Goal: Transaction & Acquisition: Purchase product/service

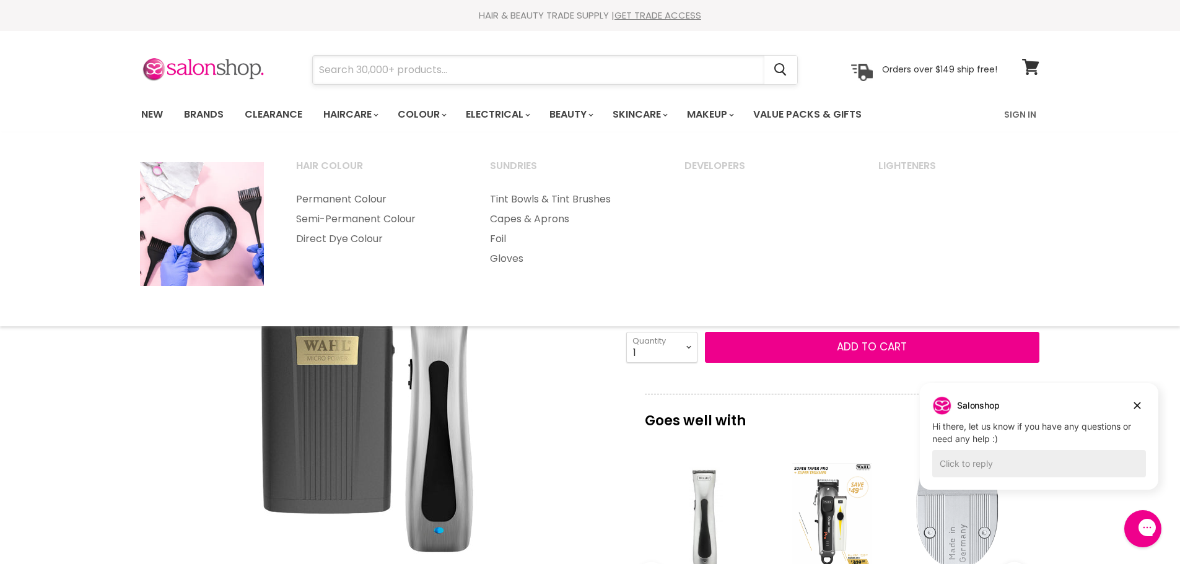
click at [471, 66] on input "Search" at bounding box center [539, 70] width 452 height 28
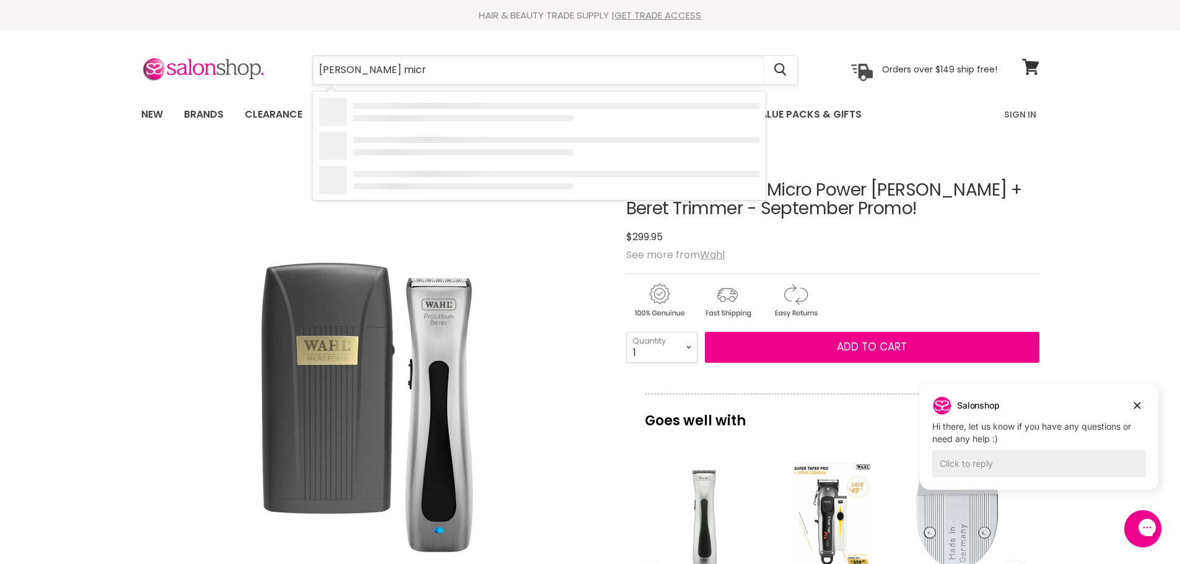
type input "wahl micro"
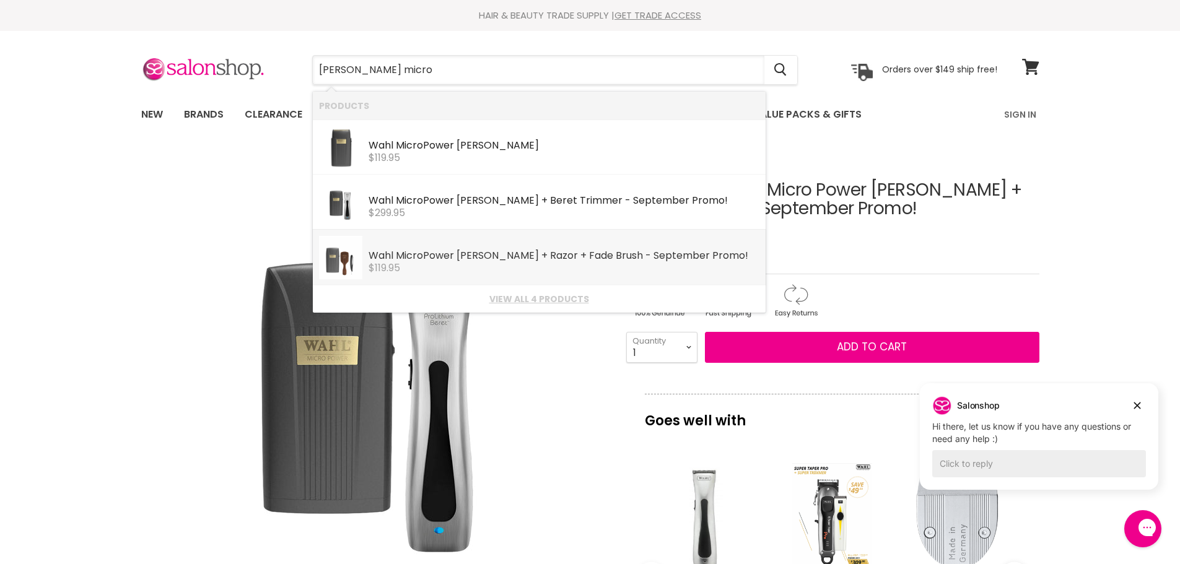
click at [459, 275] on link "Wahl Micro Power Shaver + Razor + Fade Brush - September Promo! Wahl $119.95" at bounding box center [539, 257] width 440 height 43
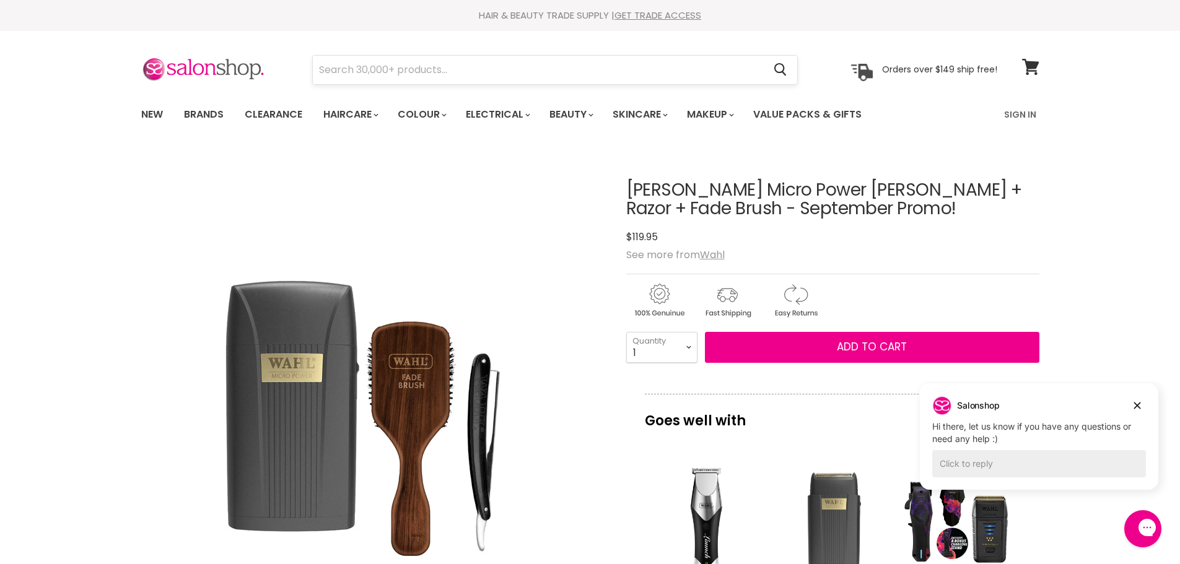
drag, startPoint x: 577, startPoint y: 68, endPoint x: 479, endPoint y: 69, distance: 97.9
click at [504, 70] on input "Search" at bounding box center [539, 70] width 452 height 28
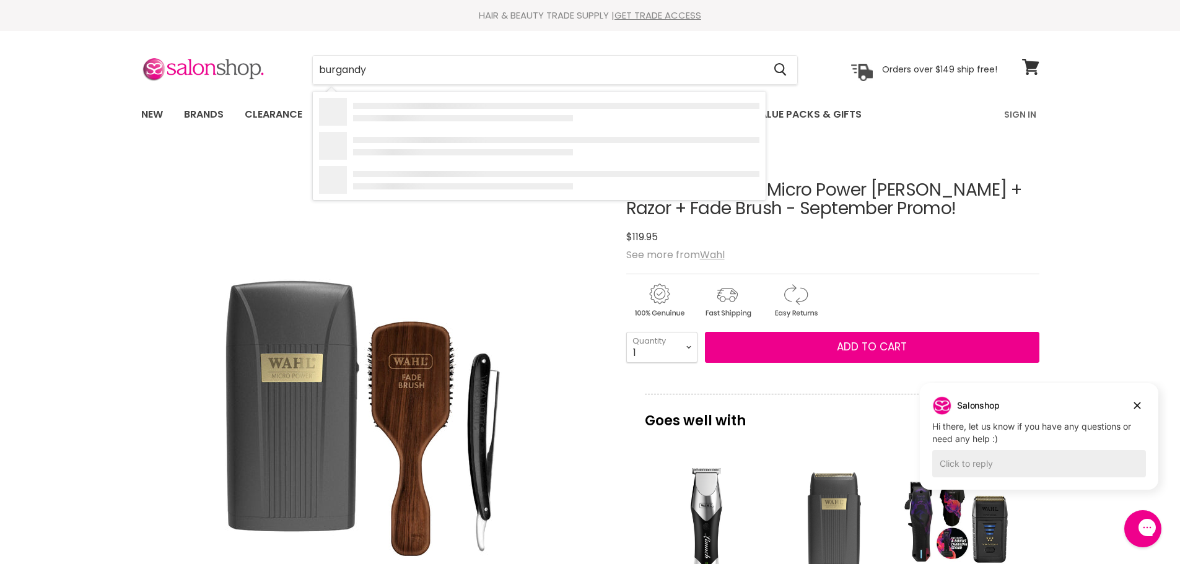
type input "burgandy m"
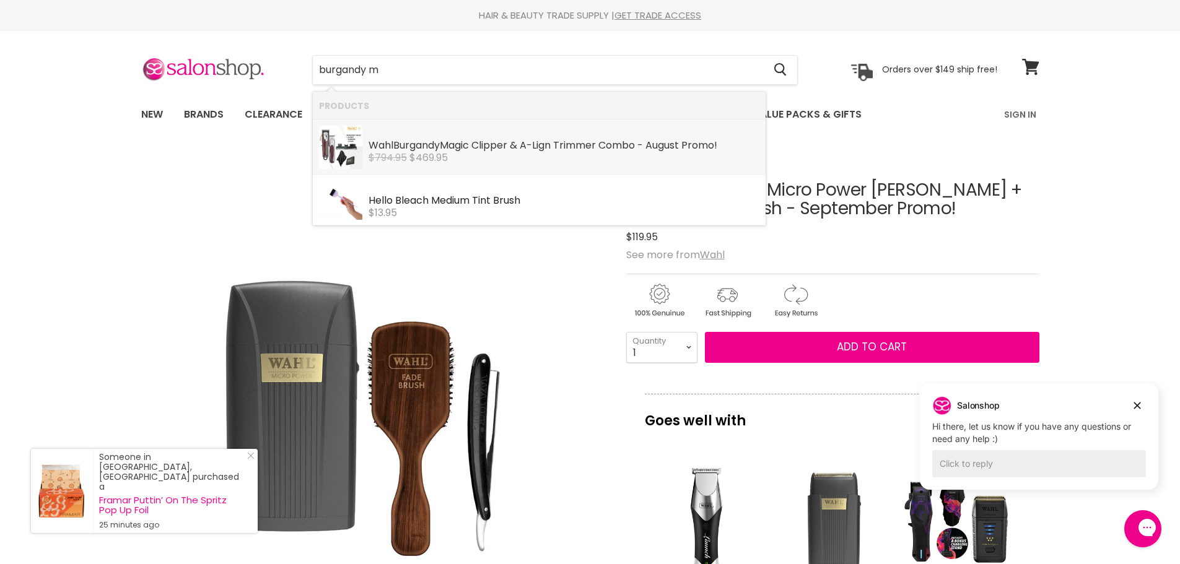
click at [474, 150] on div "Wahl Burgandy Magic Clipper & A-Lign Trimmer Combo - August Promo!" at bounding box center [564, 146] width 391 height 13
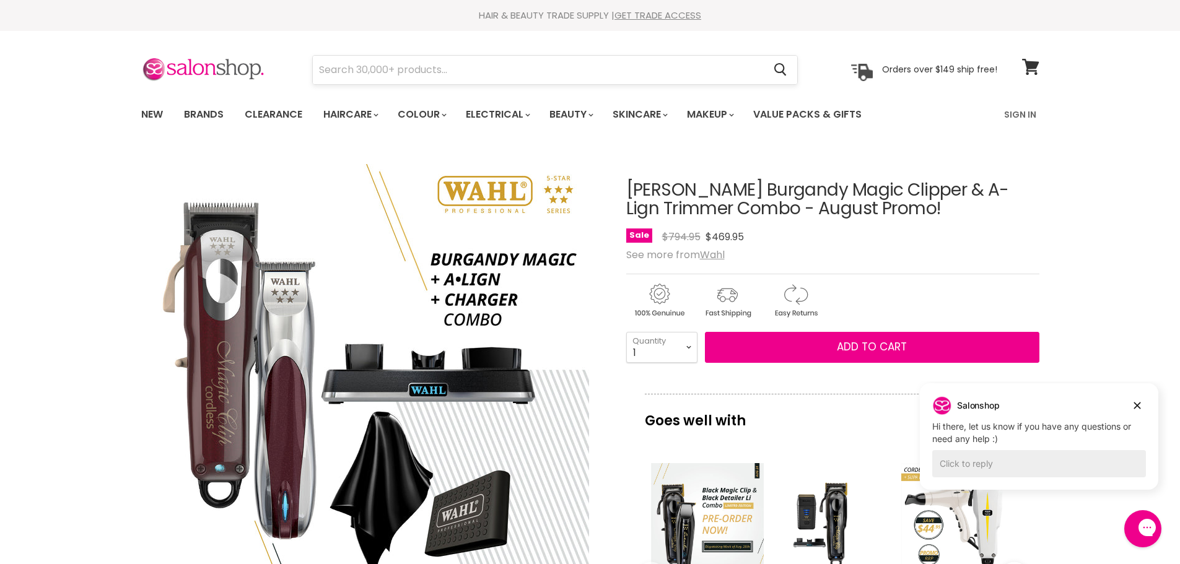
drag, startPoint x: 458, startPoint y: 45, endPoint x: 455, endPoint y: 58, distance: 14.0
click at [457, 46] on section "Menu Cancel" at bounding box center [590, 64] width 929 height 66
click at [454, 68] on input "Search" at bounding box center [539, 70] width 452 height 28
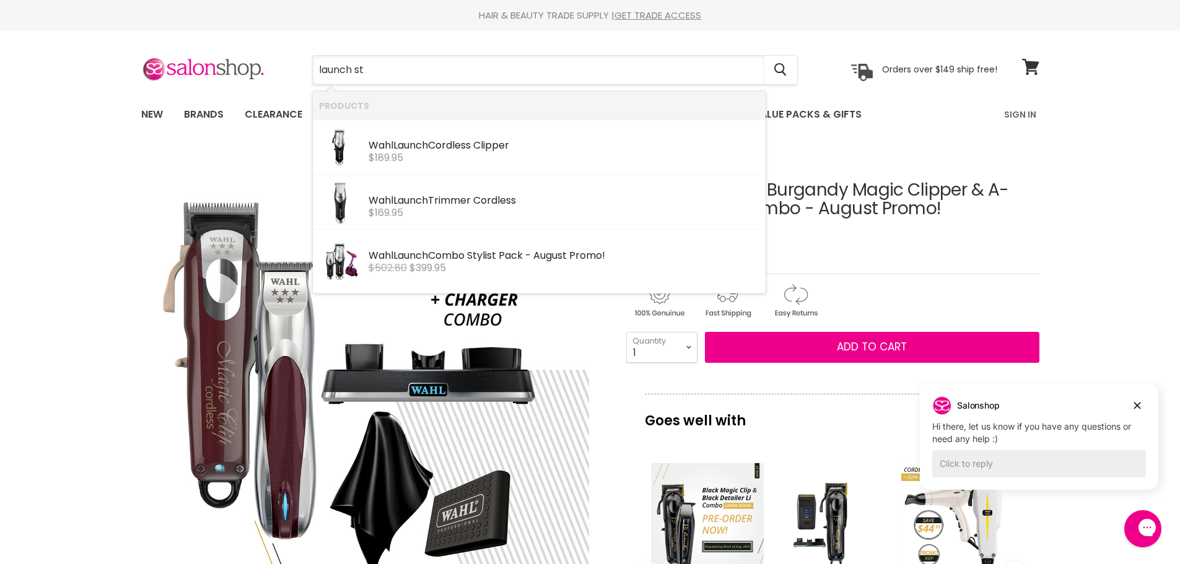
type input "launch sty"
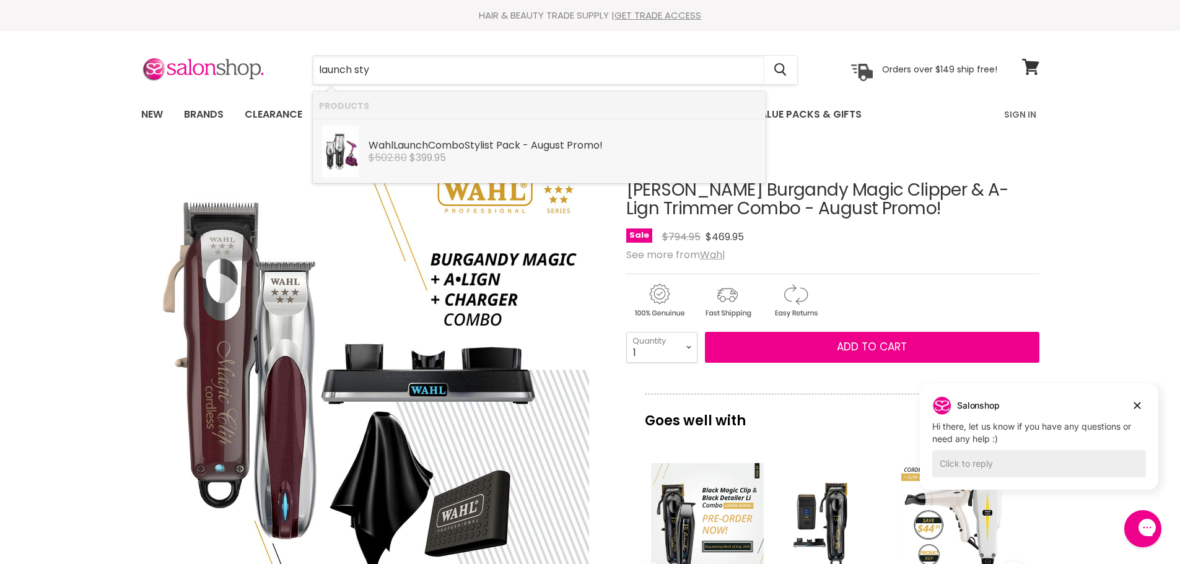
click at [470, 144] on div "Wahl Launch Combo Sty list Pack - August Promo!" at bounding box center [564, 146] width 391 height 13
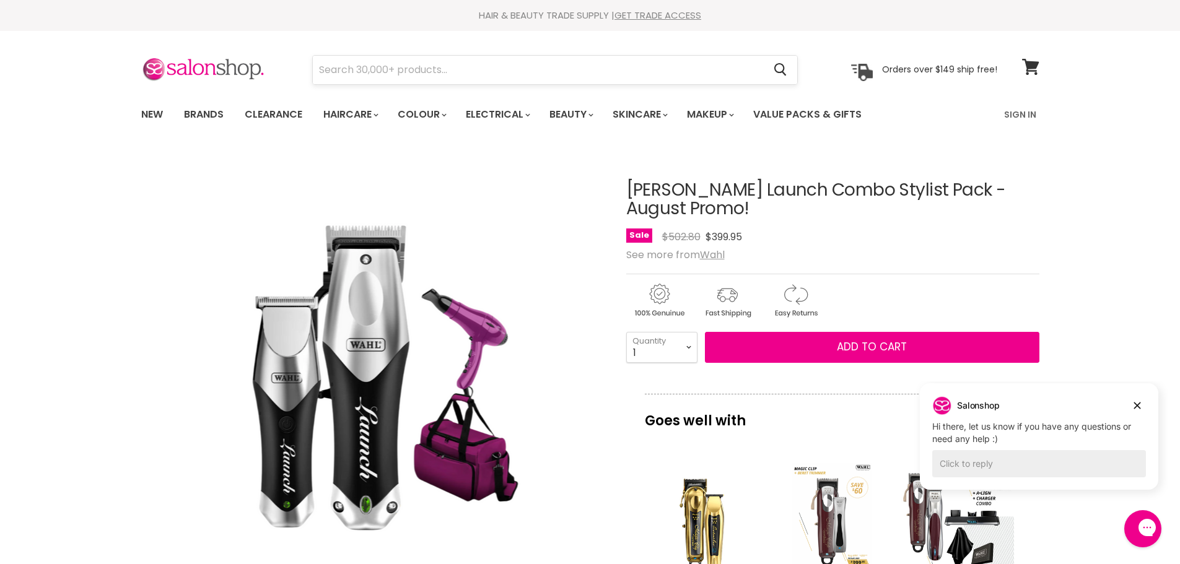
click at [464, 77] on input "Search" at bounding box center [539, 70] width 452 height 28
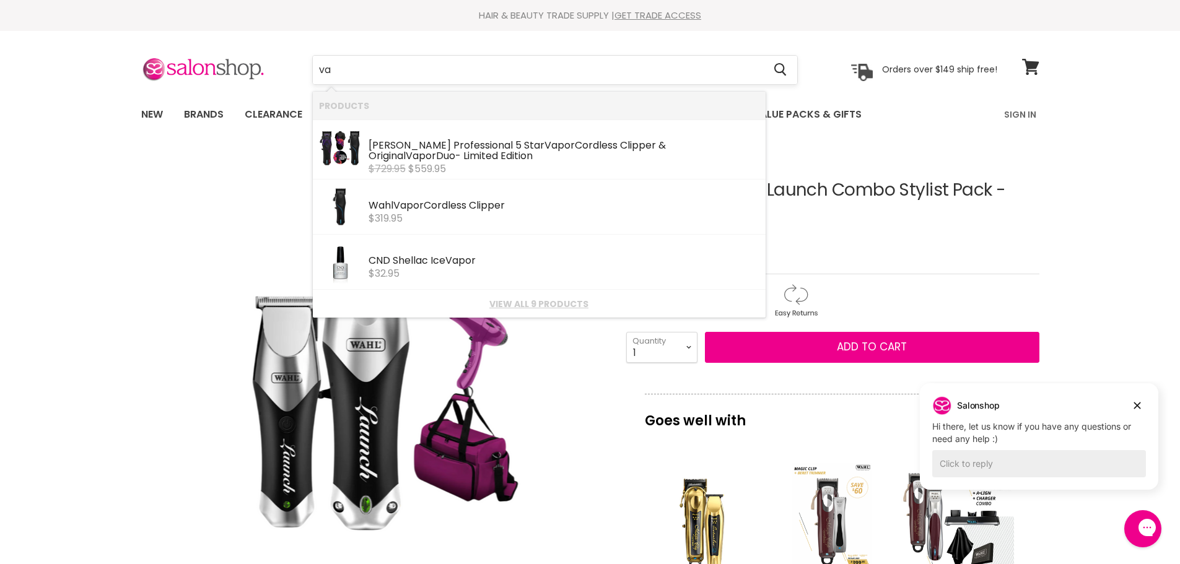
type input "v"
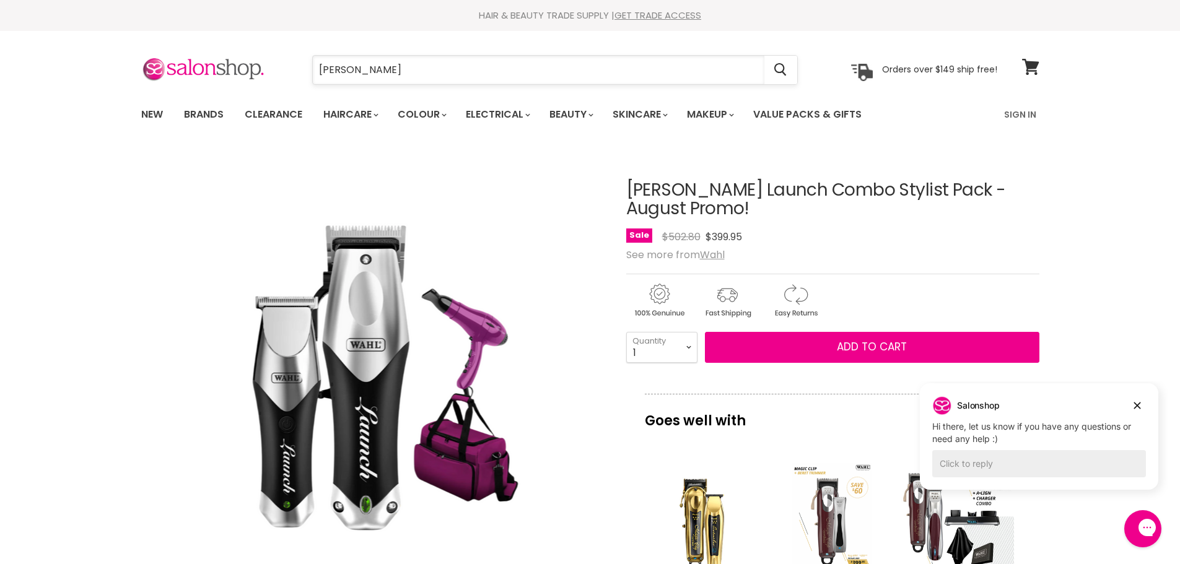
click at [370, 63] on input "wahl" at bounding box center [539, 70] width 452 height 28
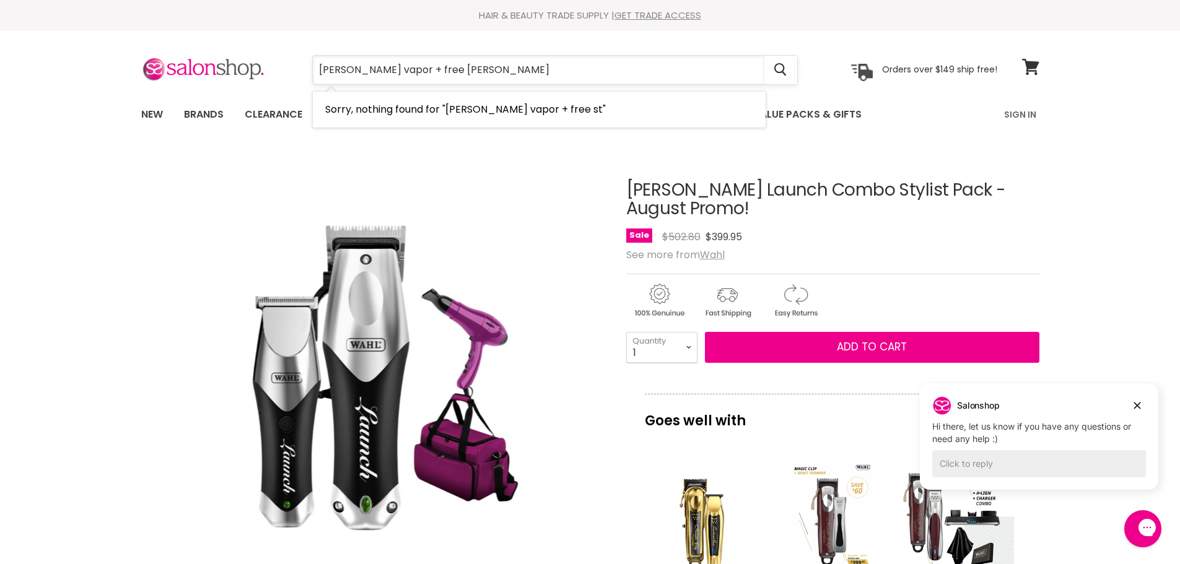
type input "wahl vapor + free stand"
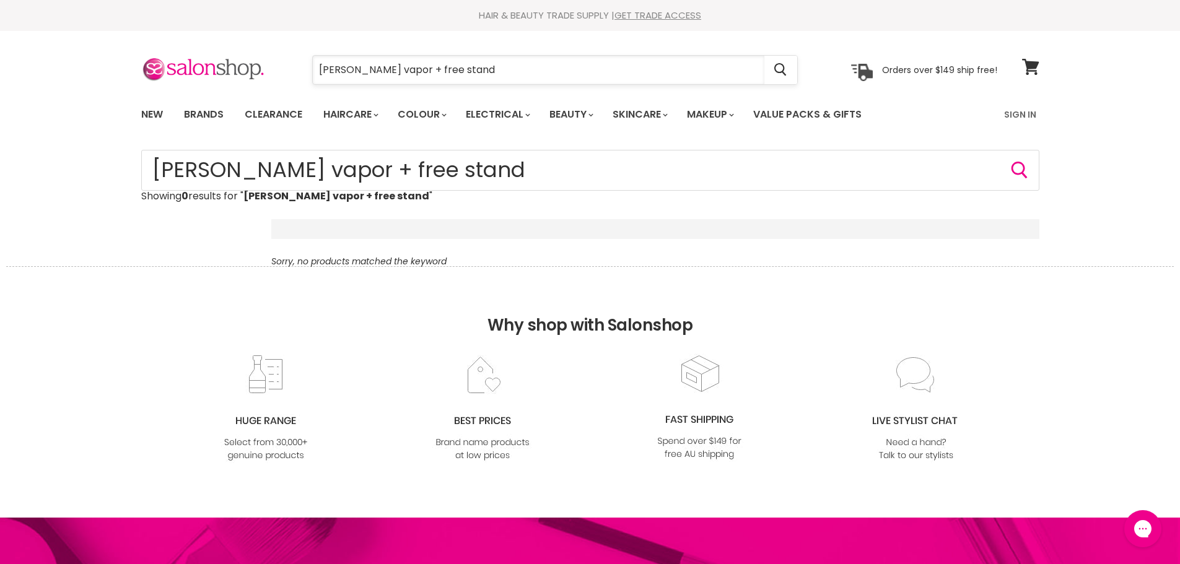
drag, startPoint x: 0, startPoint y: 0, endPoint x: 398, endPoint y: 72, distance: 404.7
click at [398, 72] on input "wahl vapor + free stand" at bounding box center [539, 70] width 452 height 28
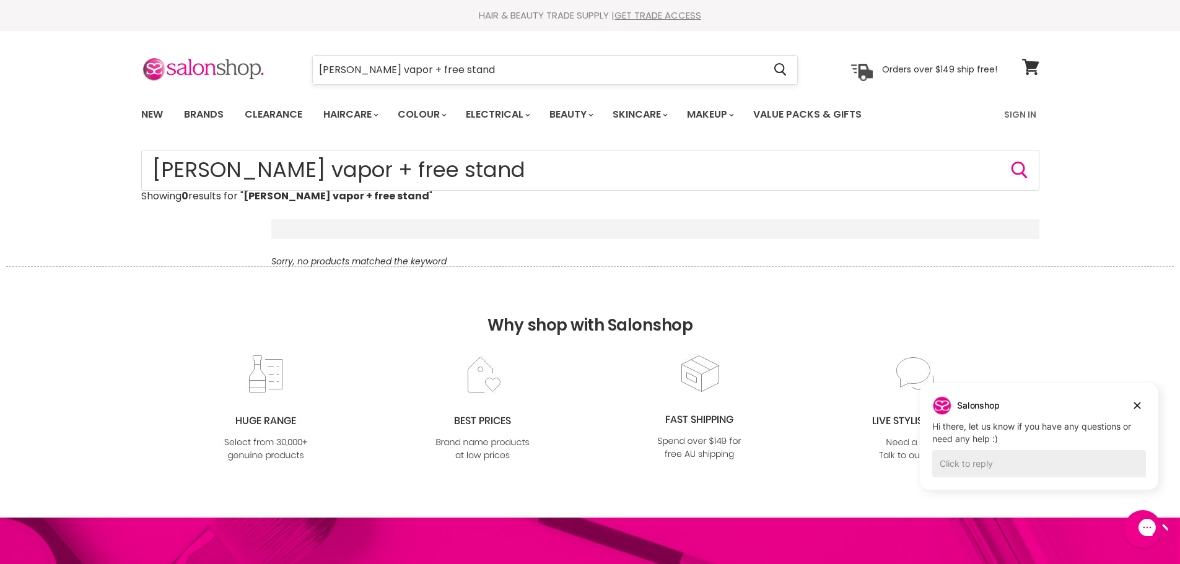
click at [443, 66] on input "wahl vapor + free stand" at bounding box center [539, 70] width 452 height 28
click at [449, 69] on input "wahl vapor + free stand" at bounding box center [539, 70] width 452 height 28
drag, startPoint x: 447, startPoint y: 68, endPoint x: 276, endPoint y: 66, distance: 170.4
click at [286, 63] on div "wahl vapor + free stand Cancel" at bounding box center [555, 70] width 549 height 28
drag, startPoint x: 375, startPoint y: 67, endPoint x: 241, endPoint y: 72, distance: 134.5
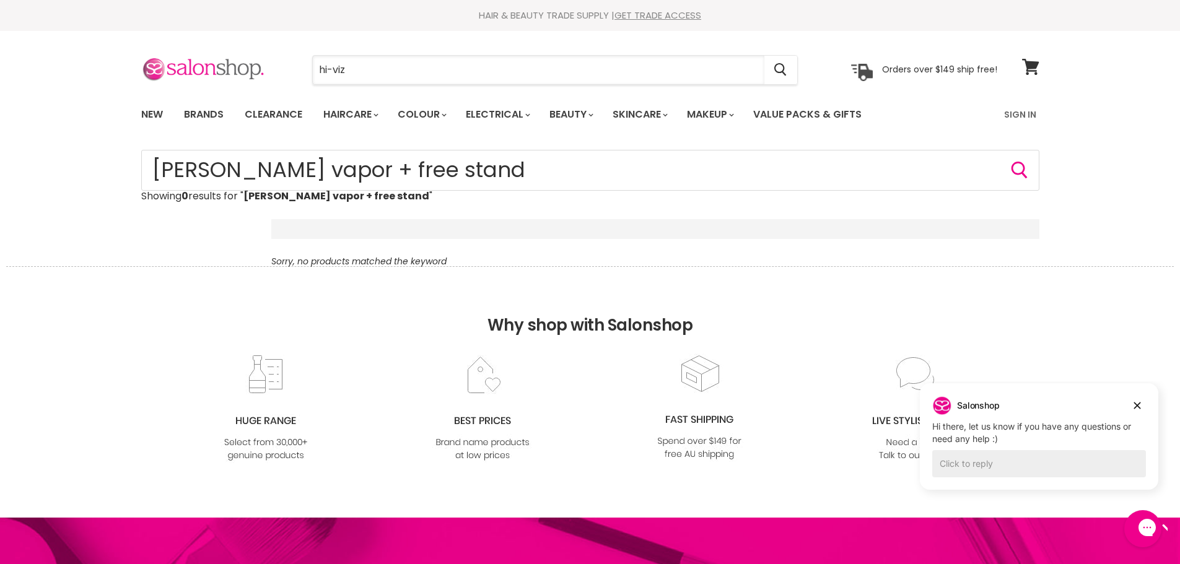
click at [241, 72] on div "hi-viz Cancel Orders over $149 ship free!" at bounding box center [569, 70] width 856 height 28
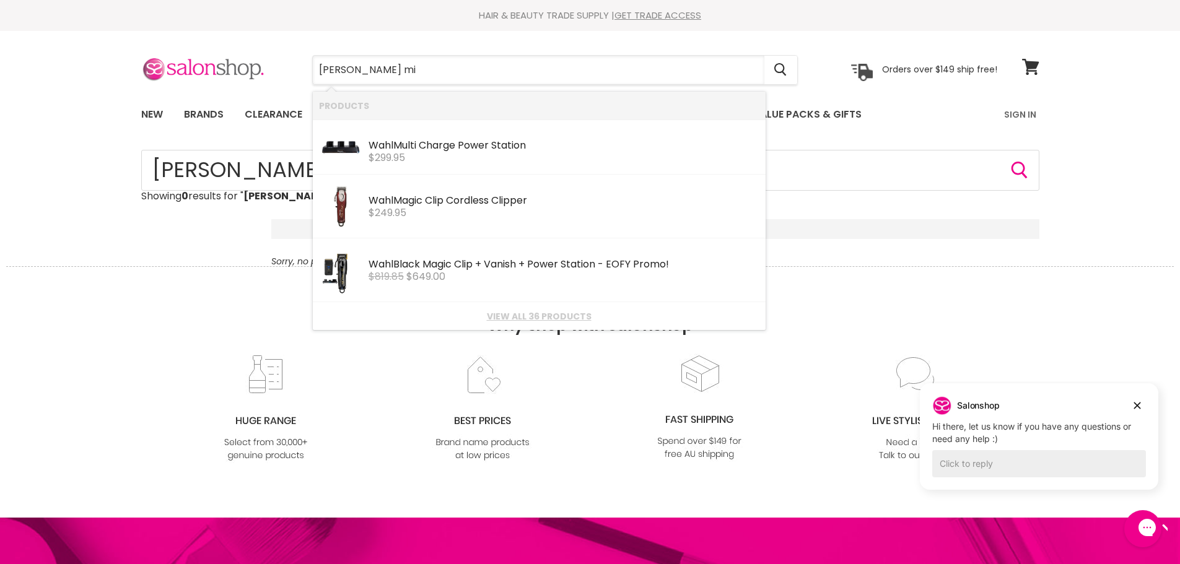
type input "[PERSON_NAME] mic"
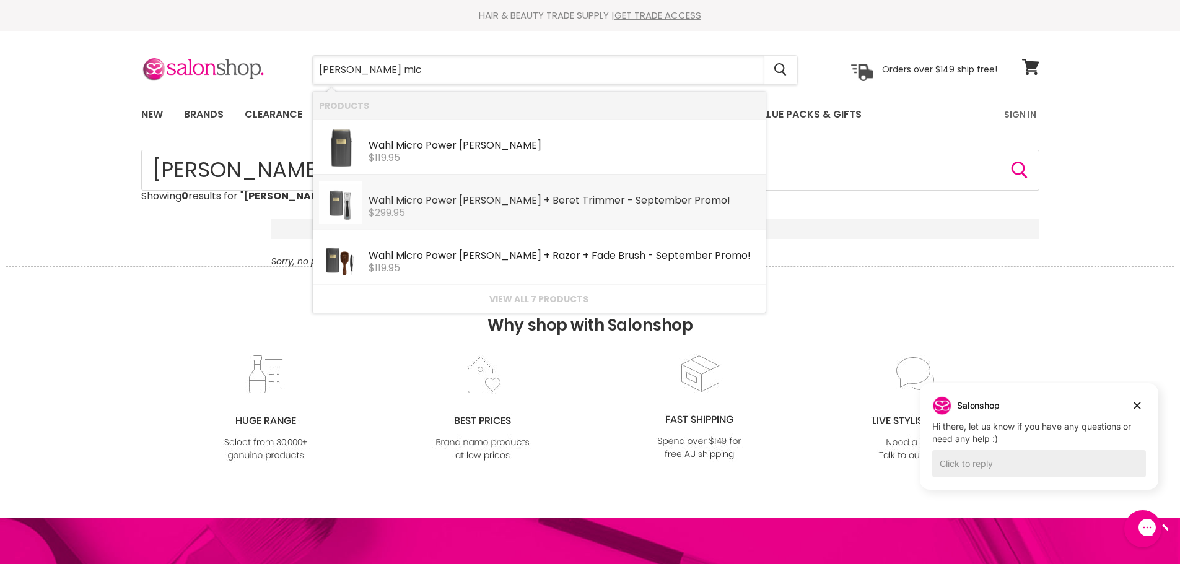
click at [414, 219] on link "Wahl Mic ro Power Shaver + Beret Trimmer - September Promo! Wahl $299.95" at bounding box center [539, 202] width 440 height 43
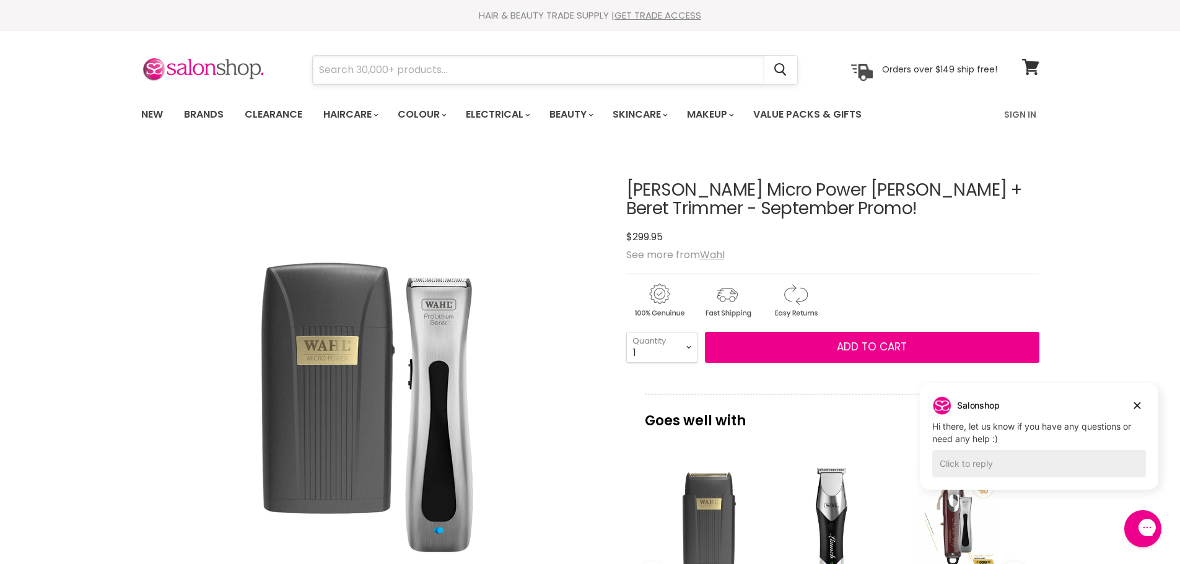
click at [378, 64] on input "Search" at bounding box center [539, 70] width 452 height 28
type input "[PERSON_NAME] micro"
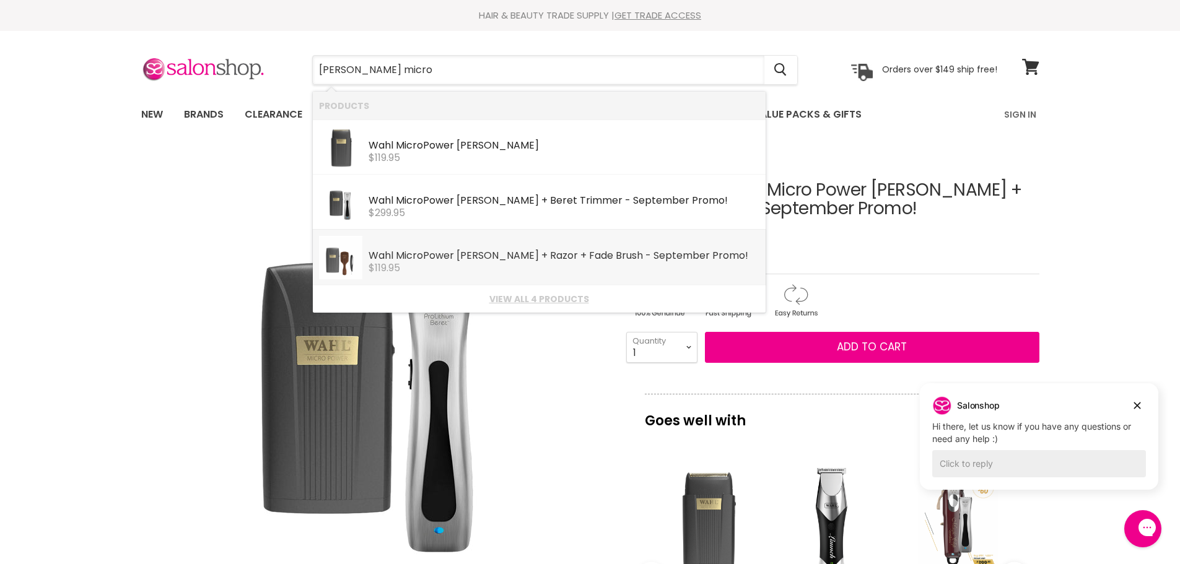
click at [398, 268] on span "$119.95" at bounding box center [385, 268] width 32 height 14
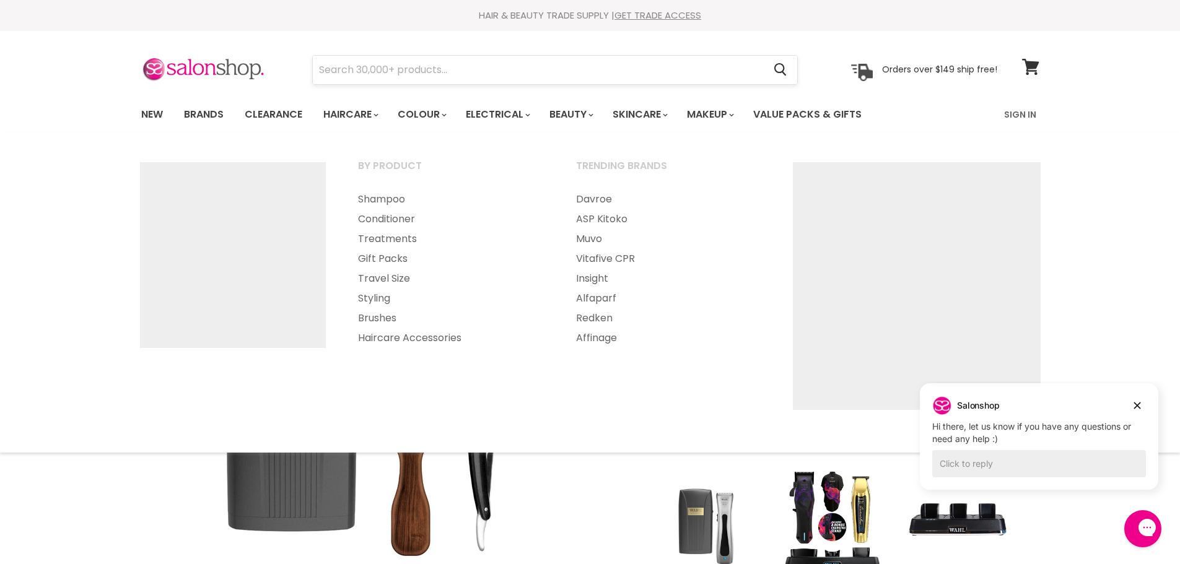
click at [391, 60] on input "Search" at bounding box center [539, 70] width 452 height 28
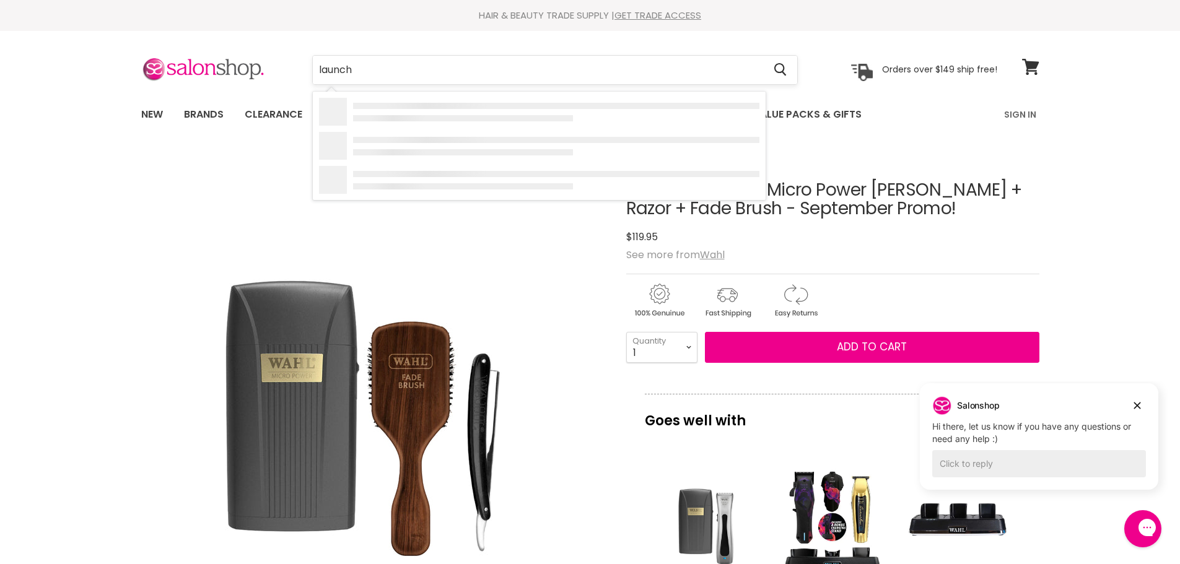
type input "launch s"
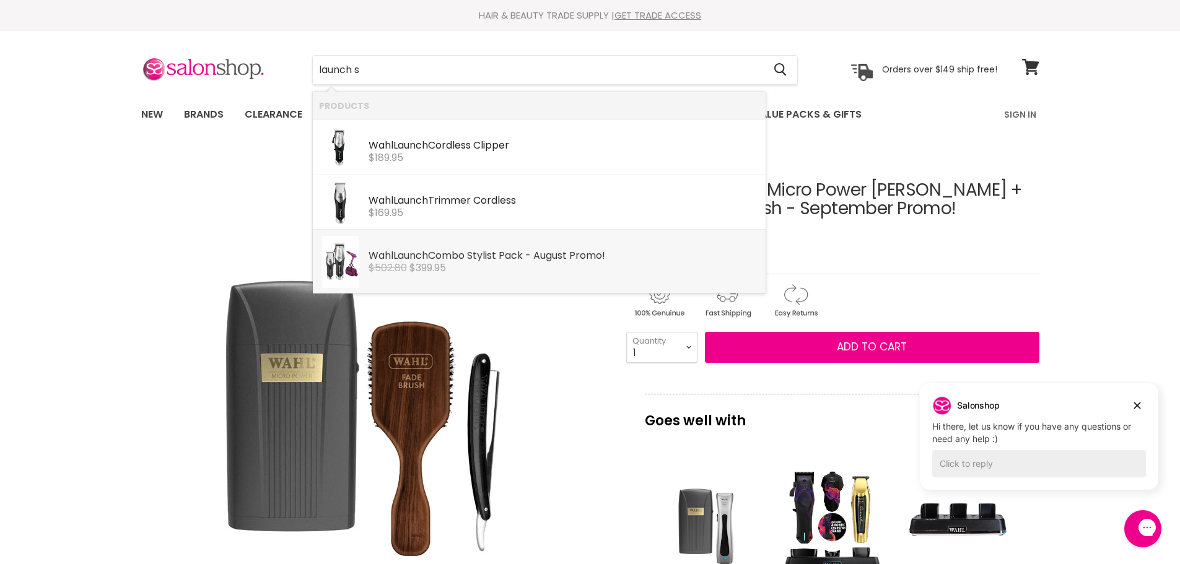
click at [471, 250] on div "Wahl Launch Combo Stylist Pack - August Promo!" at bounding box center [564, 256] width 391 height 13
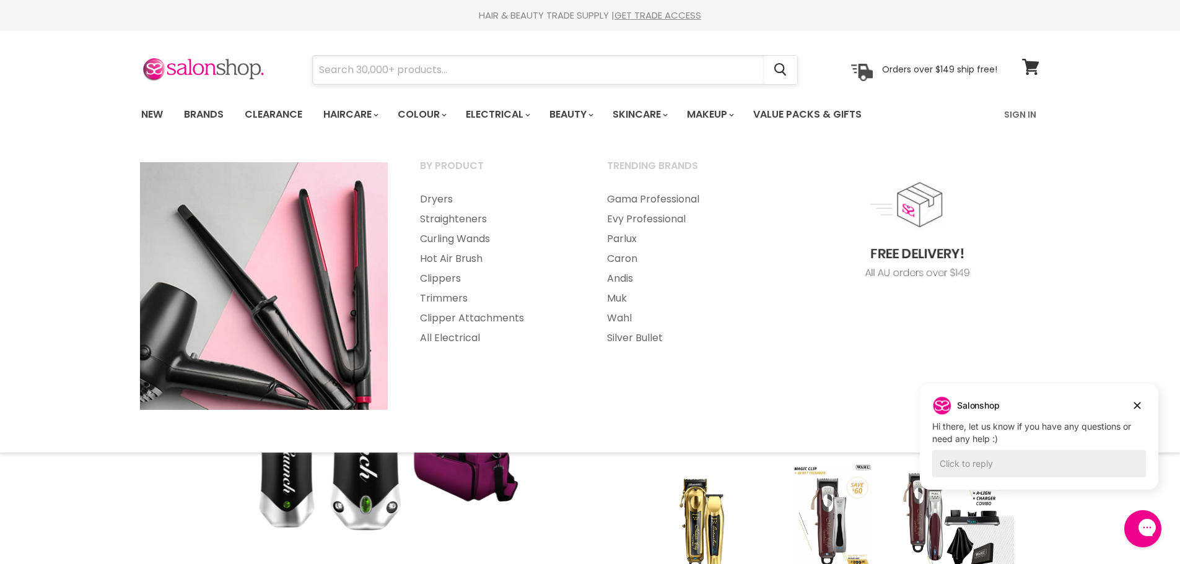
click at [473, 75] on input "Search" at bounding box center [539, 70] width 452 height 28
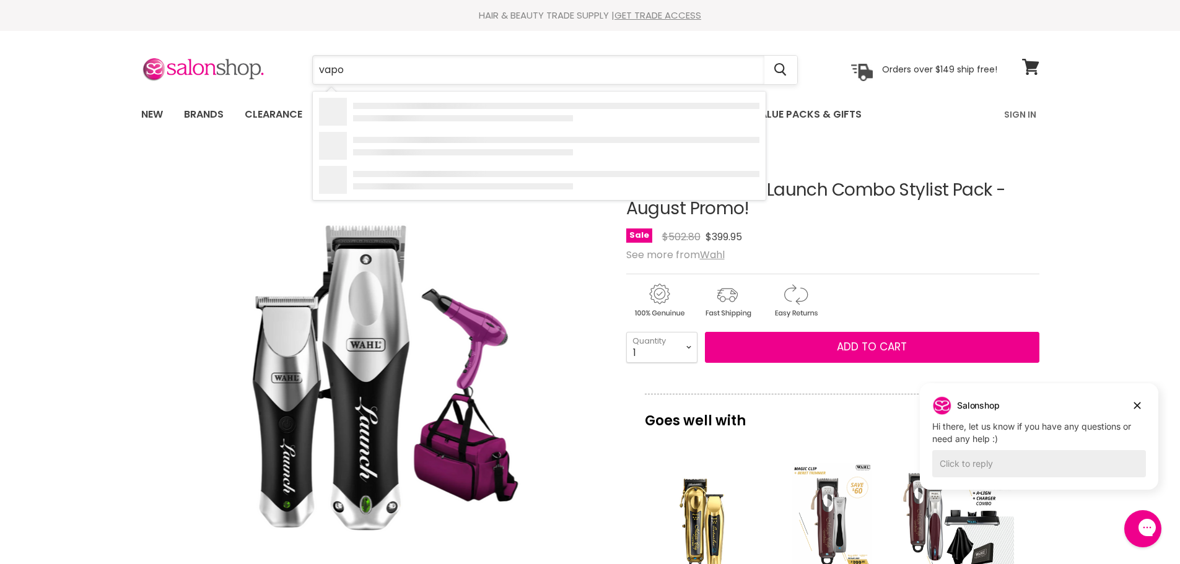
type input "vapor"
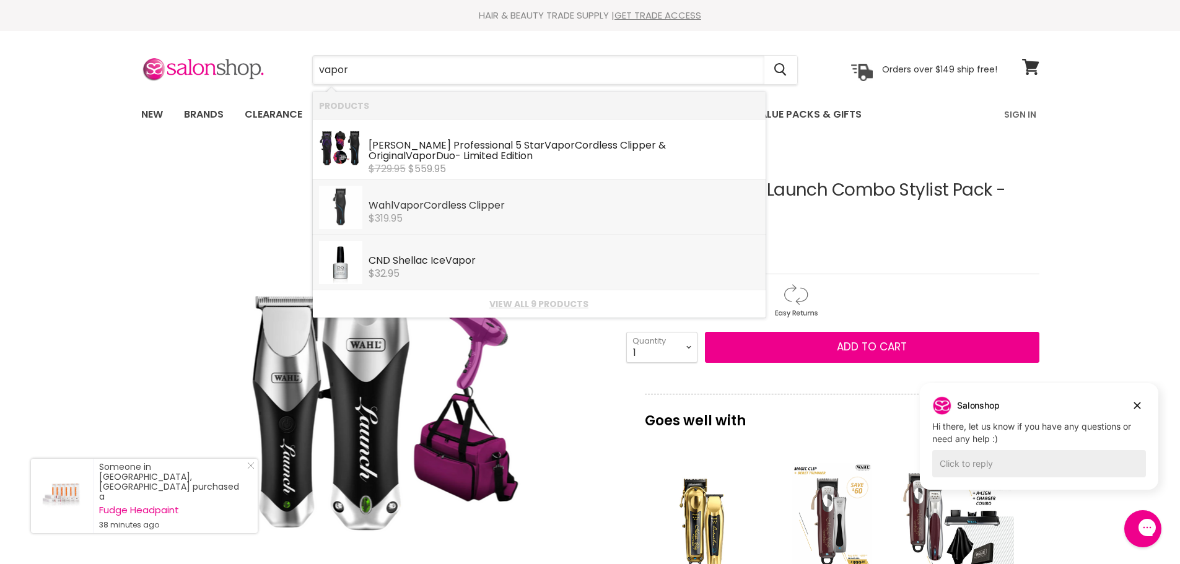
click at [425, 216] on div "$319.95" at bounding box center [564, 218] width 391 height 11
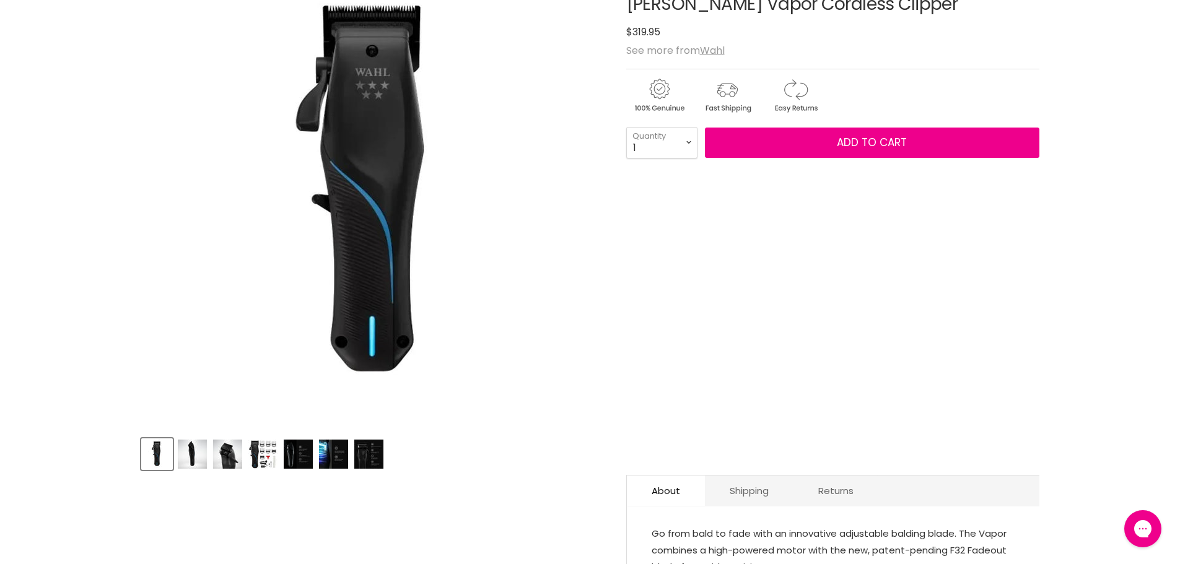
click at [189, 453] on img "Product thumbnails" at bounding box center [192, 454] width 29 height 29
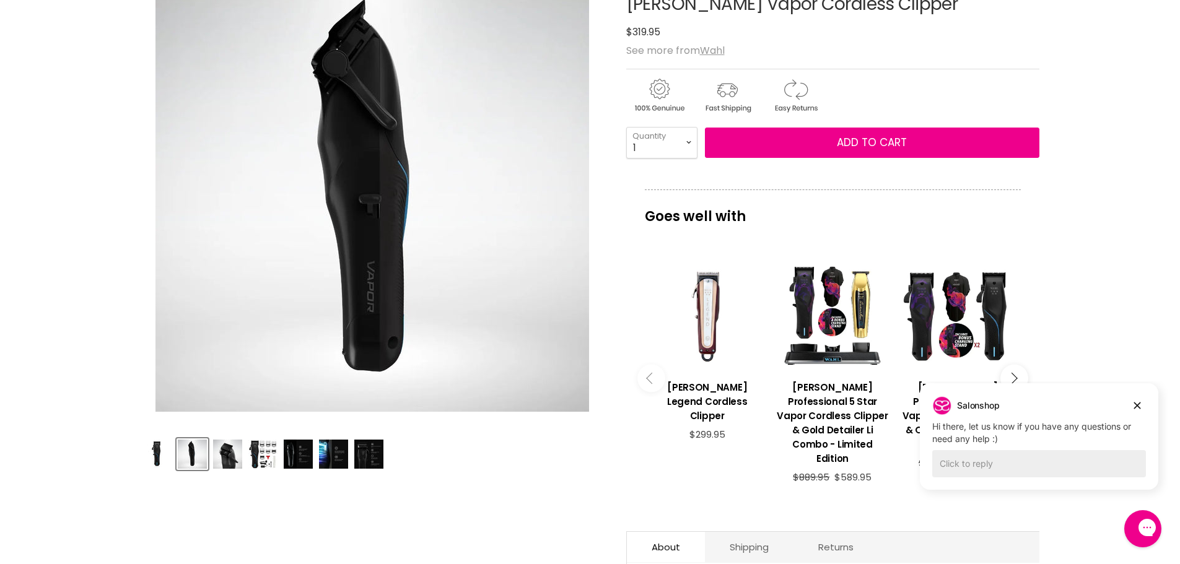
click at [295, 455] on img "Product thumbnails" at bounding box center [298, 454] width 29 height 29
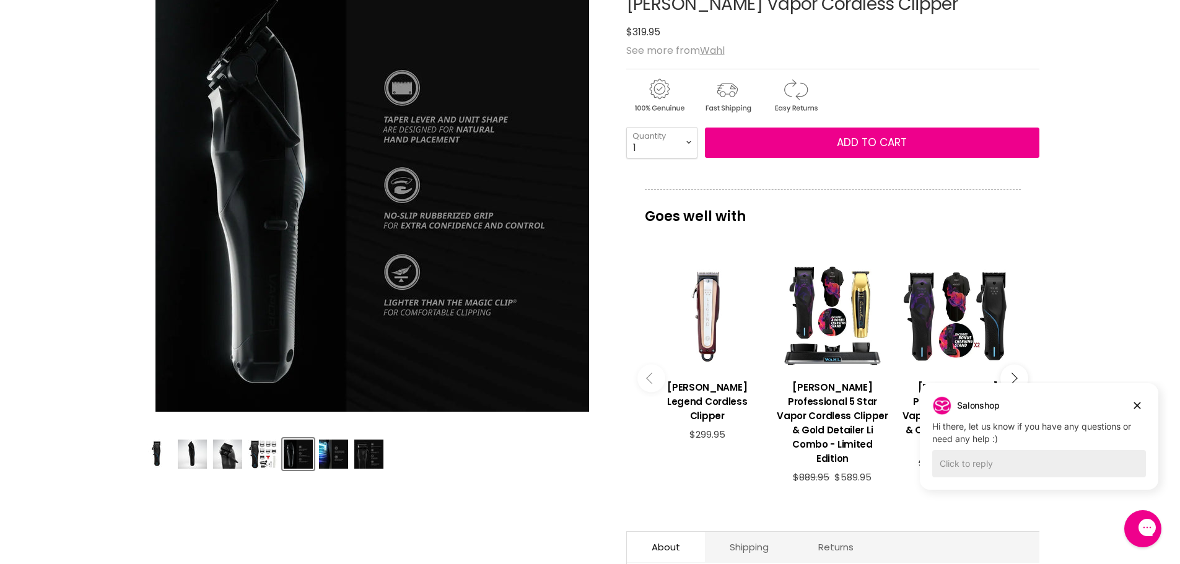
click at [239, 453] on img "Product thumbnails" at bounding box center [227, 454] width 29 height 29
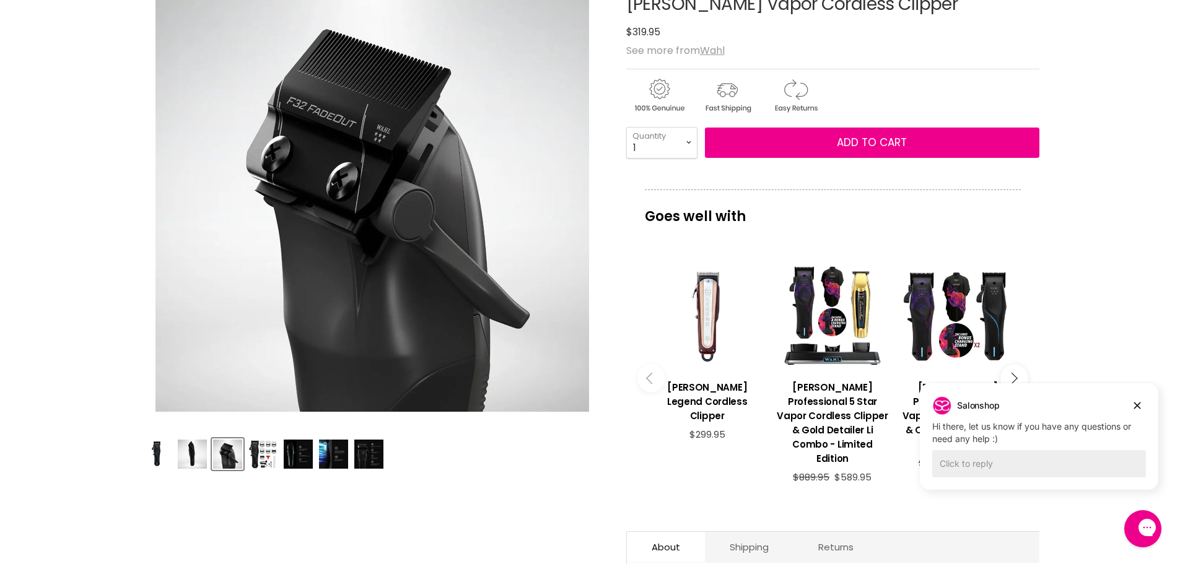
click at [218, 450] on img "Product thumbnails" at bounding box center [227, 454] width 29 height 29
click at [198, 450] on img "Product thumbnails" at bounding box center [192, 454] width 29 height 29
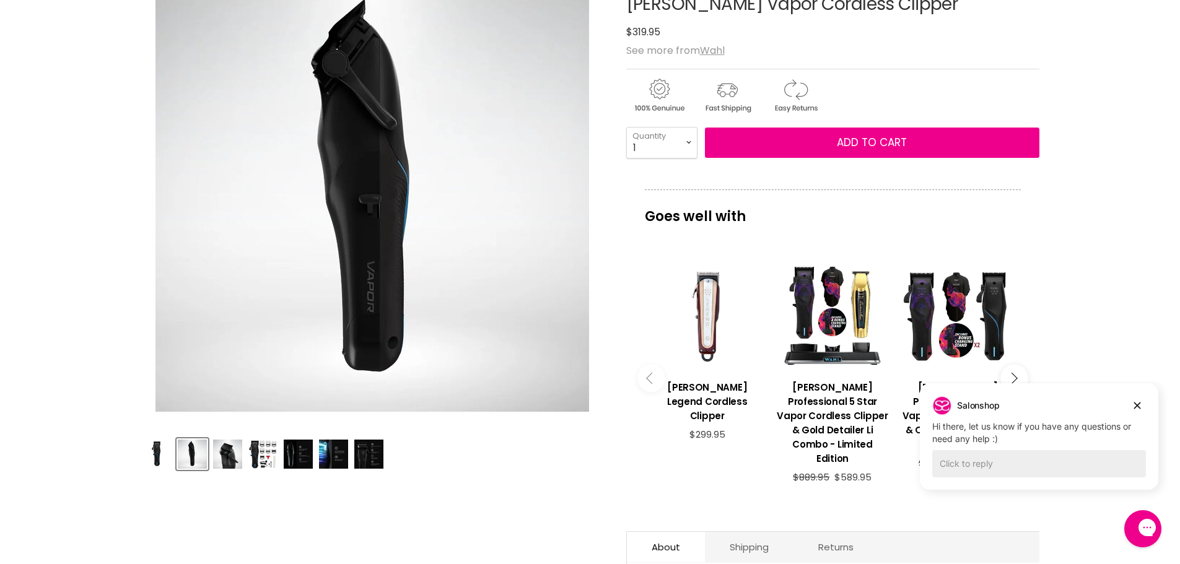
click at [162, 448] on img "Product thumbnails" at bounding box center [156, 454] width 29 height 29
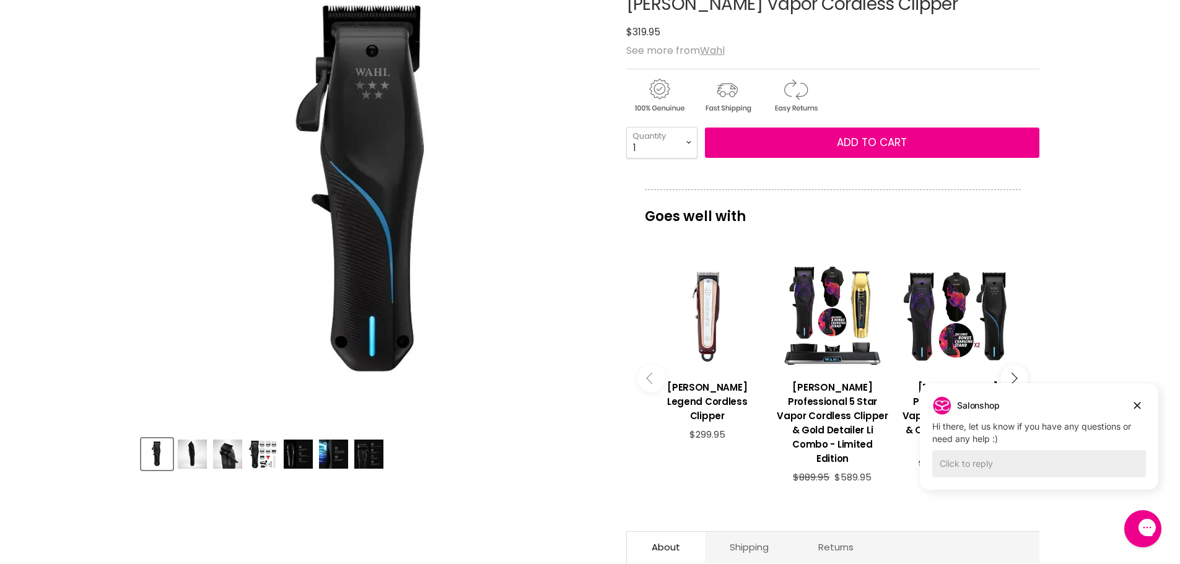
click at [291, 455] on img "Product thumbnails" at bounding box center [298, 454] width 29 height 29
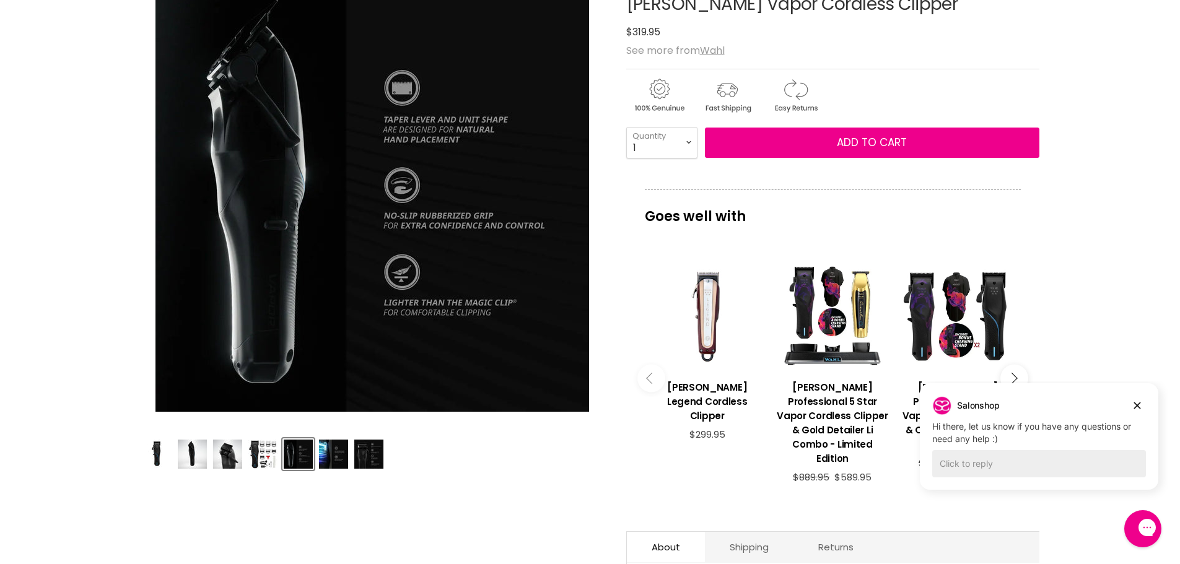
click at [325, 455] on img "Product thumbnails" at bounding box center [333, 454] width 29 height 29
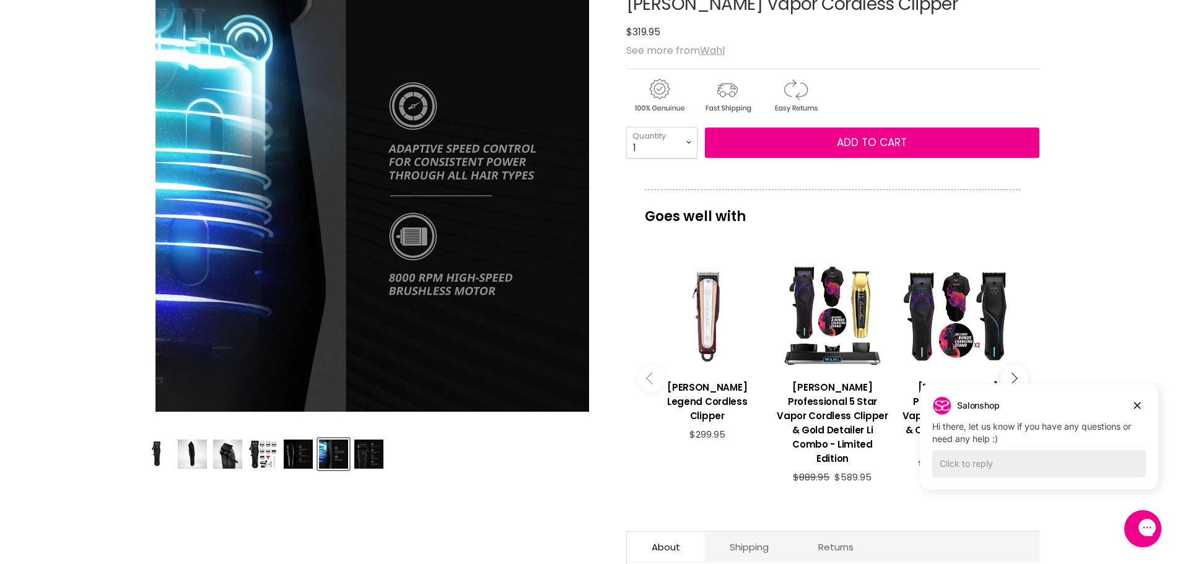
click at [369, 457] on img "Product thumbnails" at bounding box center [368, 454] width 29 height 29
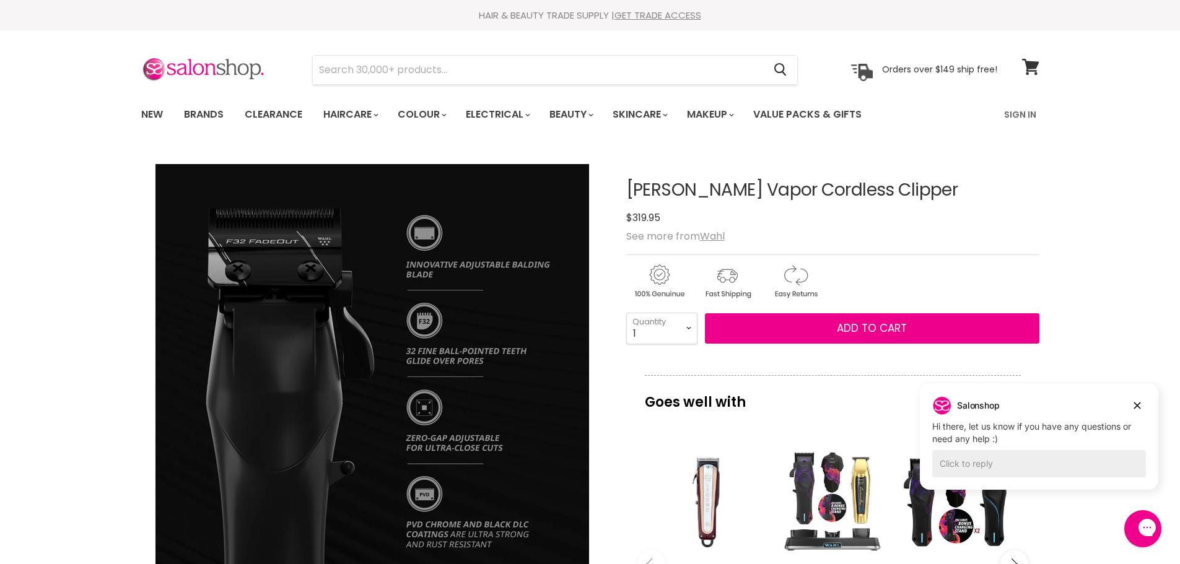
click at [872, 499] on div "Main content" at bounding box center [832, 500] width 113 height 113
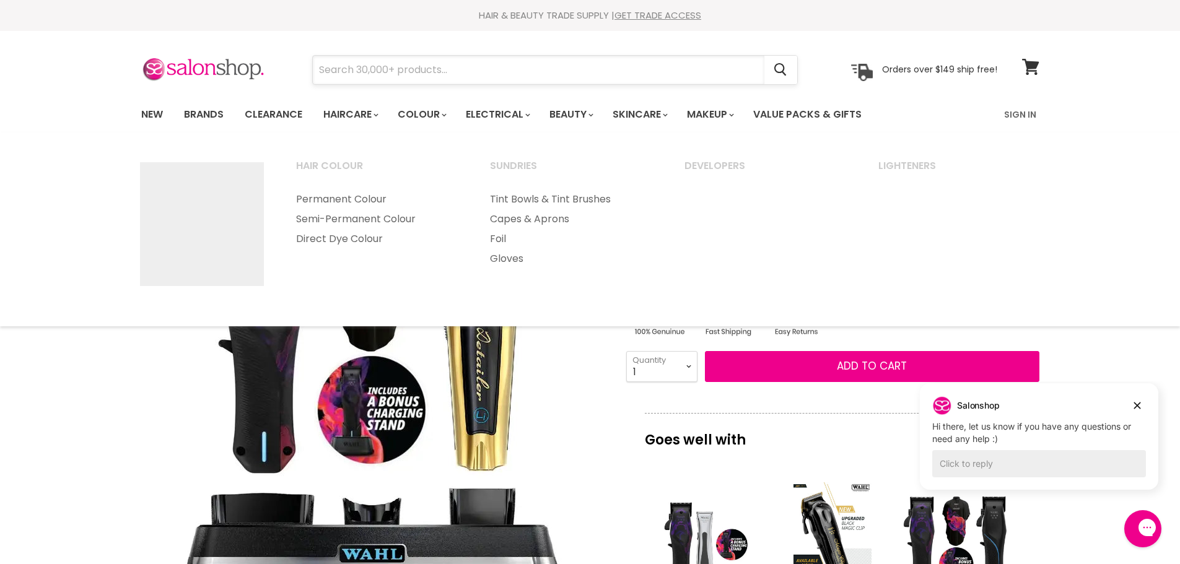
click at [437, 66] on input "Search" at bounding box center [539, 70] width 452 height 28
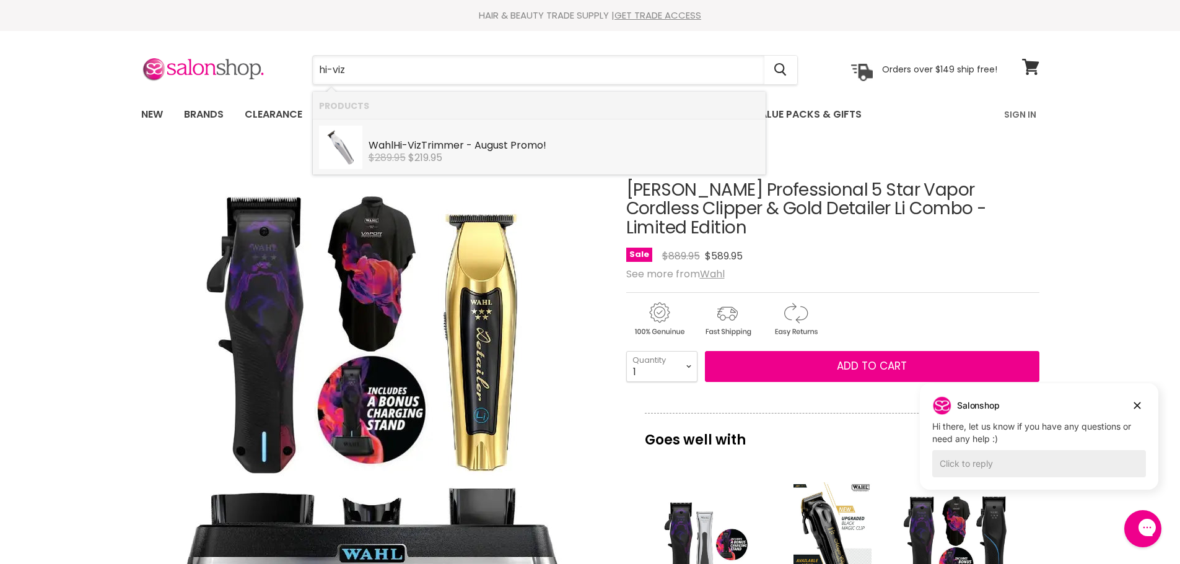
type input "hi-viz"
click at [532, 185] on img "Wahl Professional 5 Star Vapor Cordless Clipper & Gold Detailer Li Combo - Limi…" at bounding box center [372, 381] width 434 height 434
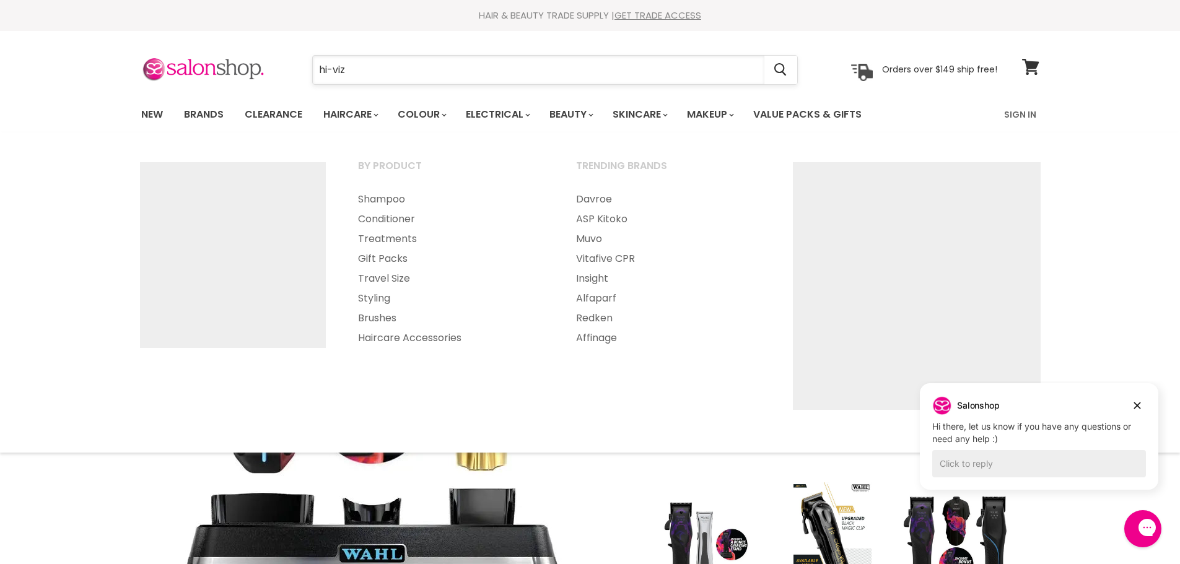
click at [382, 71] on input "hi-viz" at bounding box center [539, 70] width 452 height 28
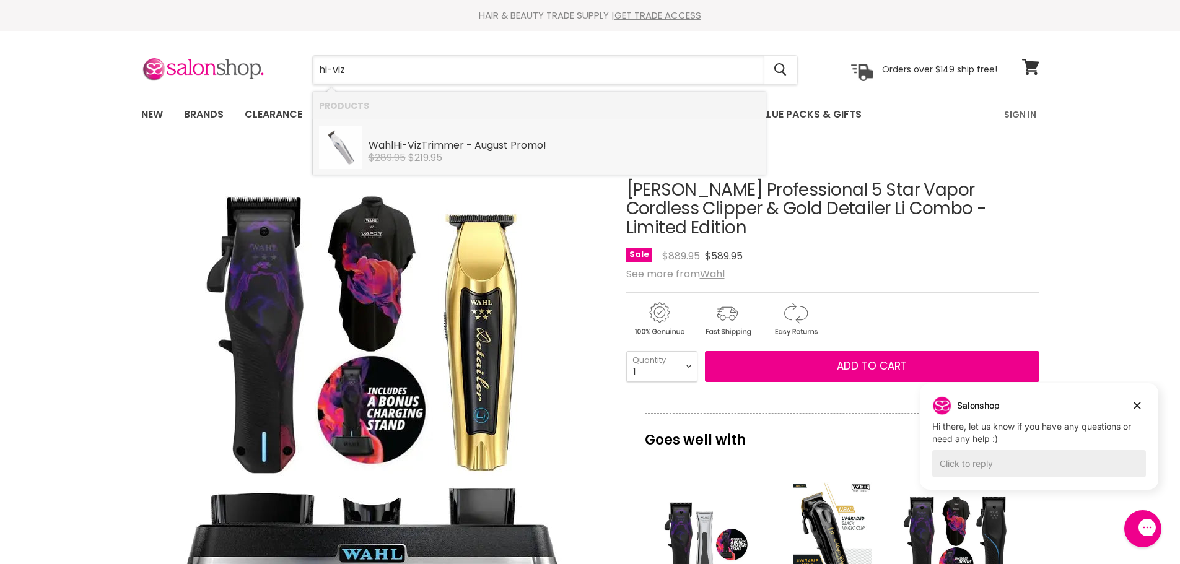
click at [402, 158] on s "$289.95" at bounding box center [387, 158] width 37 height 14
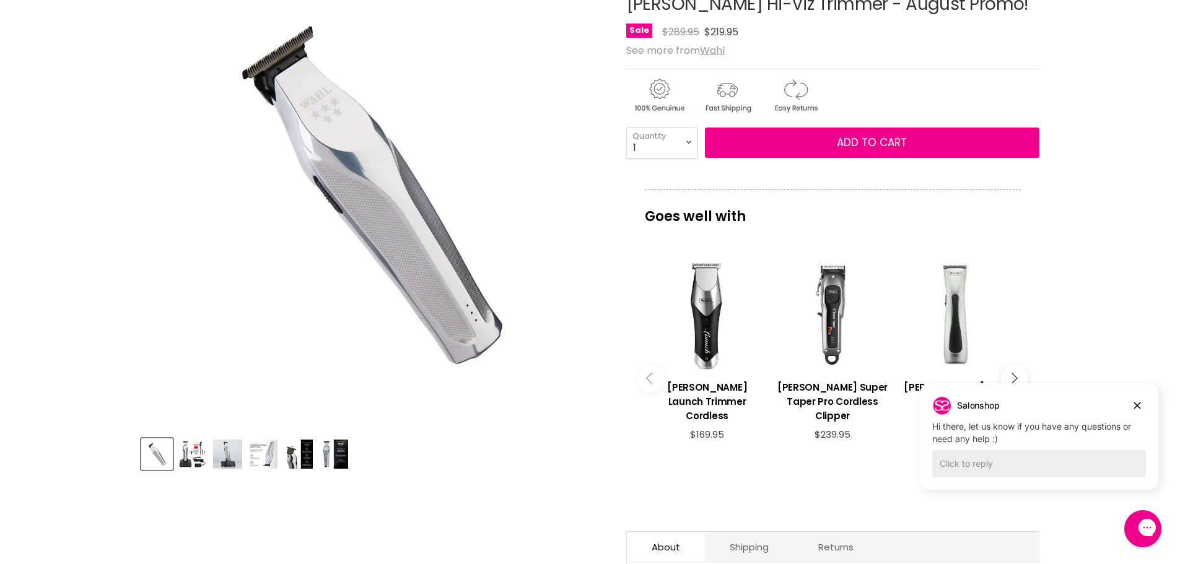
click at [182, 457] on img "Product thumbnails" at bounding box center [192, 454] width 29 height 29
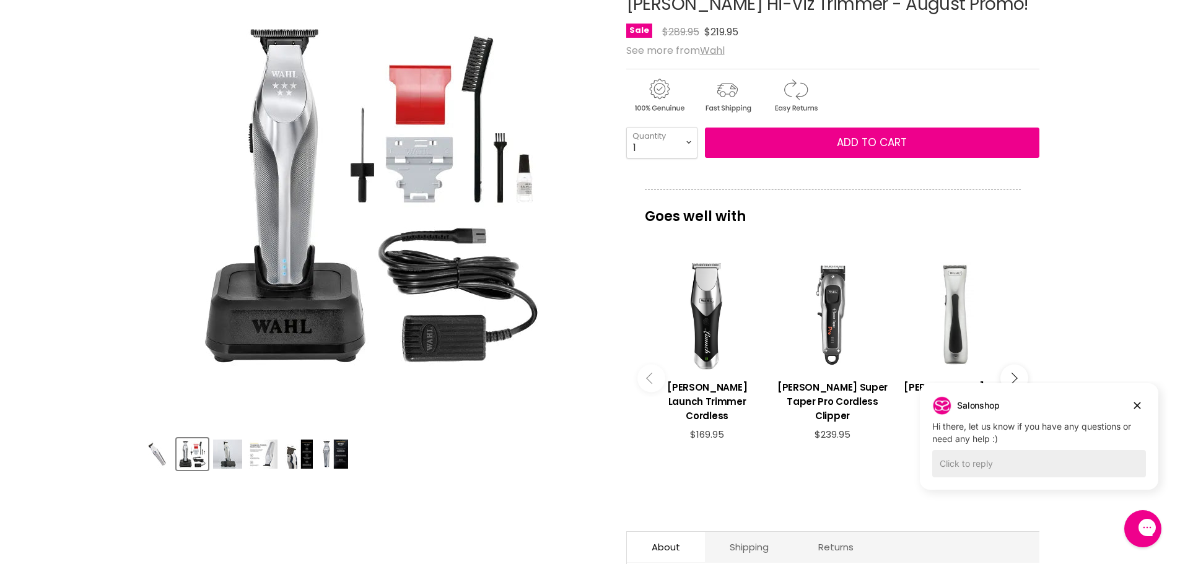
click at [222, 458] on img "Product thumbnails" at bounding box center [227, 454] width 29 height 29
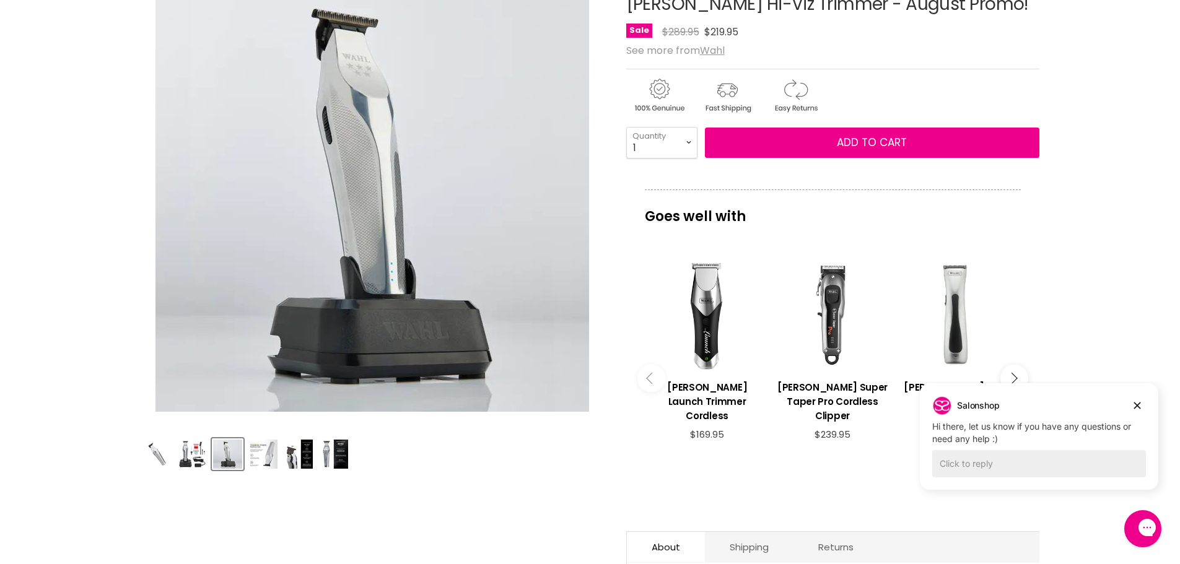
scroll to position [124, 0]
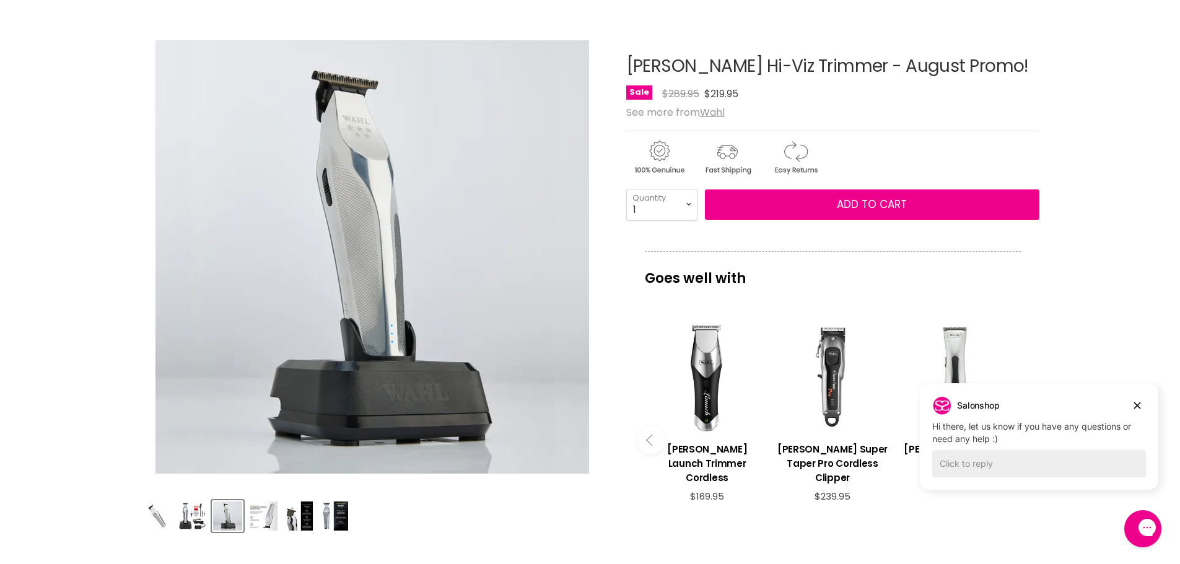
click at [316, 512] on div "Product thumbnails" at bounding box center [372, 514] width 466 height 35
click at [327, 511] on img "Product thumbnails" at bounding box center [333, 516] width 29 height 29
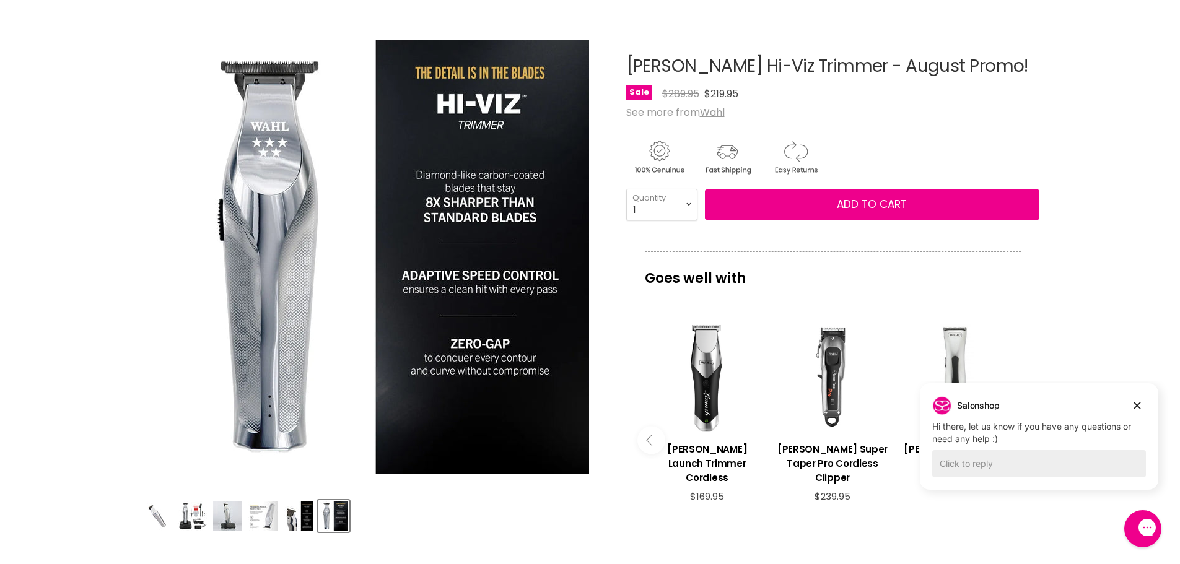
click at [293, 522] on img "Product thumbnails" at bounding box center [298, 516] width 29 height 29
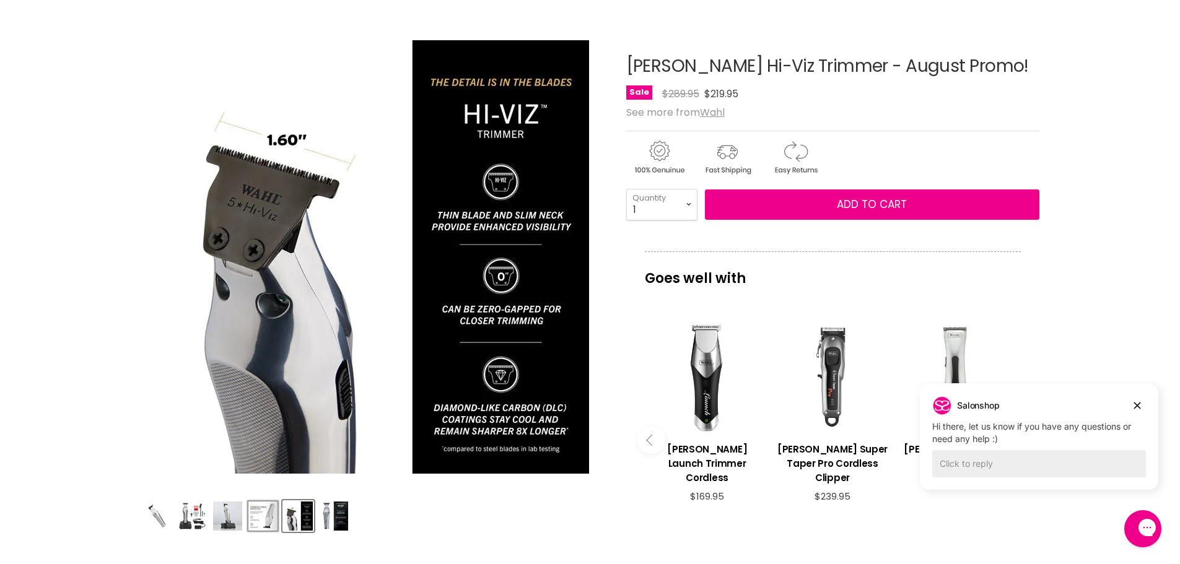
click at [247, 520] on button "Product thumbnails" at bounding box center [263, 517] width 32 height 32
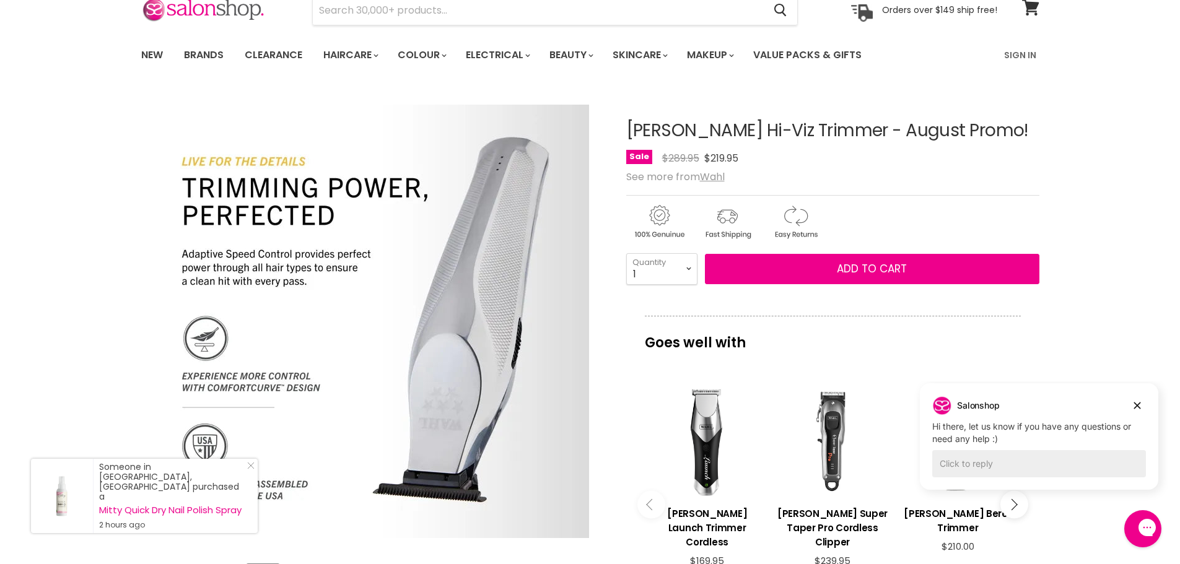
scroll to position [0, 0]
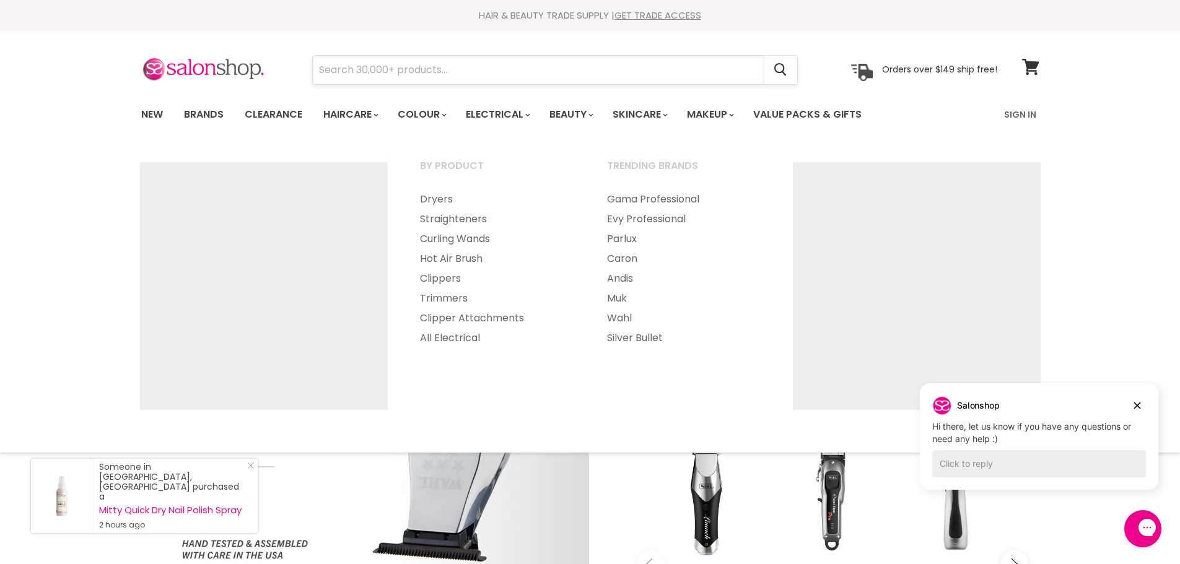
click at [437, 68] on input "Search" at bounding box center [539, 70] width 452 height 28
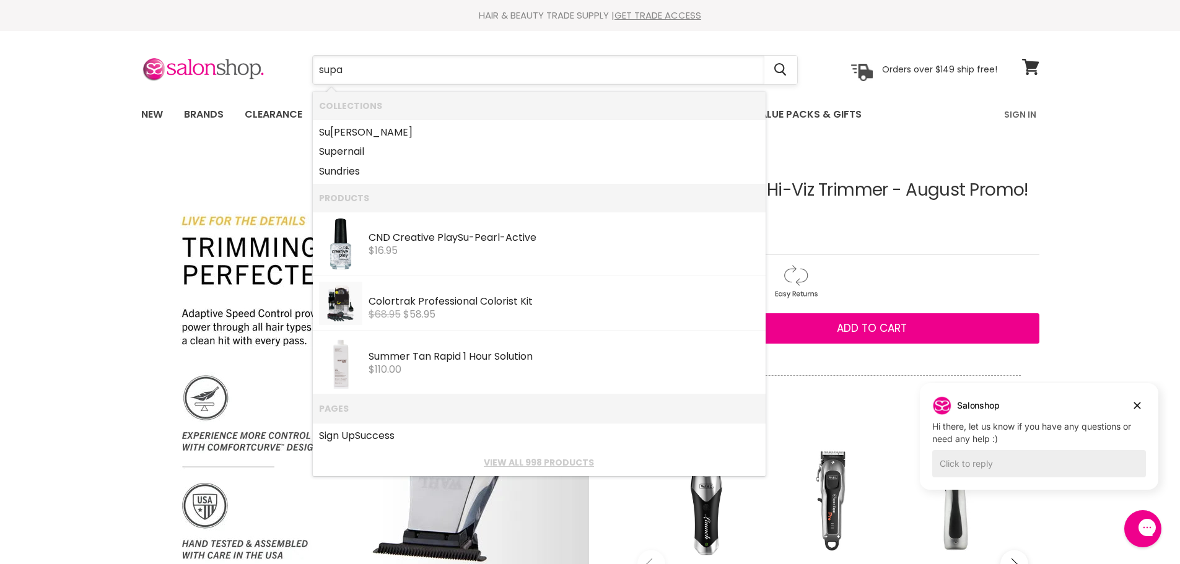
type input "supa"
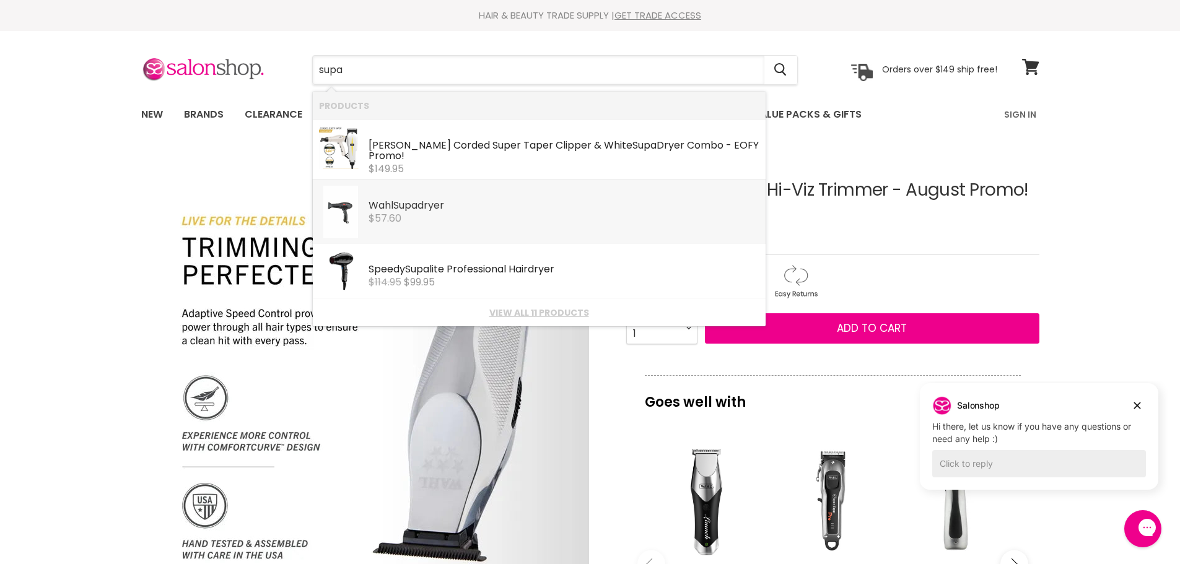
click at [452, 200] on div "Wahl Supa dryer" at bounding box center [564, 206] width 391 height 13
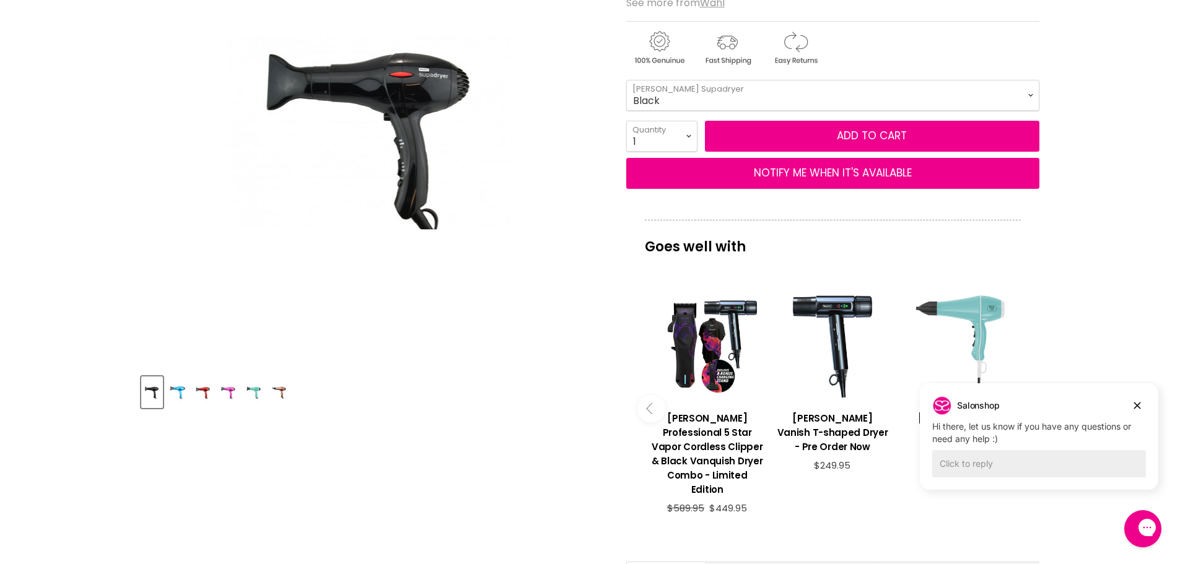
click at [973, 339] on div "Main content" at bounding box center [957, 345] width 113 height 113
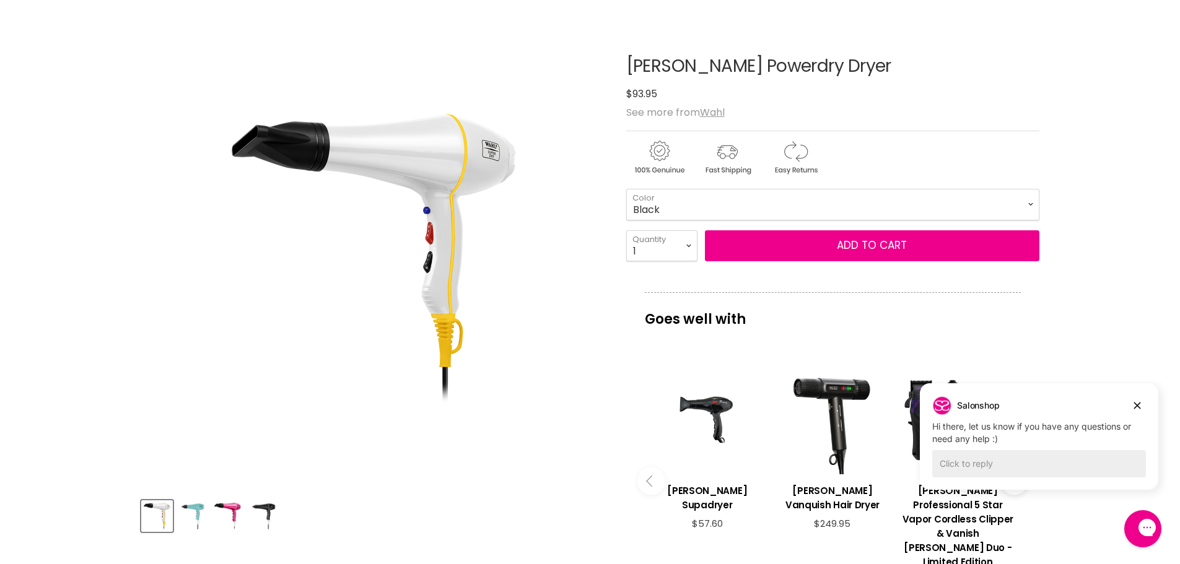
click at [868, 203] on select "Black White Pink Aqua" at bounding box center [832, 204] width 413 height 31
click at [626, 189] on select "Black White Pink Aqua" at bounding box center [832, 204] width 413 height 31
select select "White"
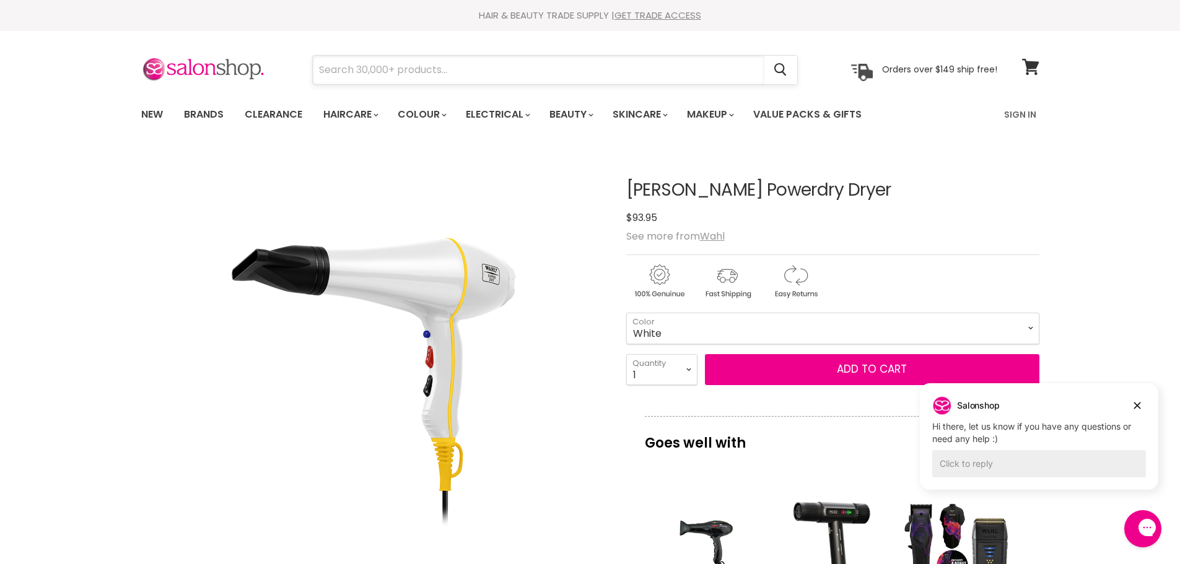
click at [475, 70] on input "Search" at bounding box center [539, 70] width 452 height 28
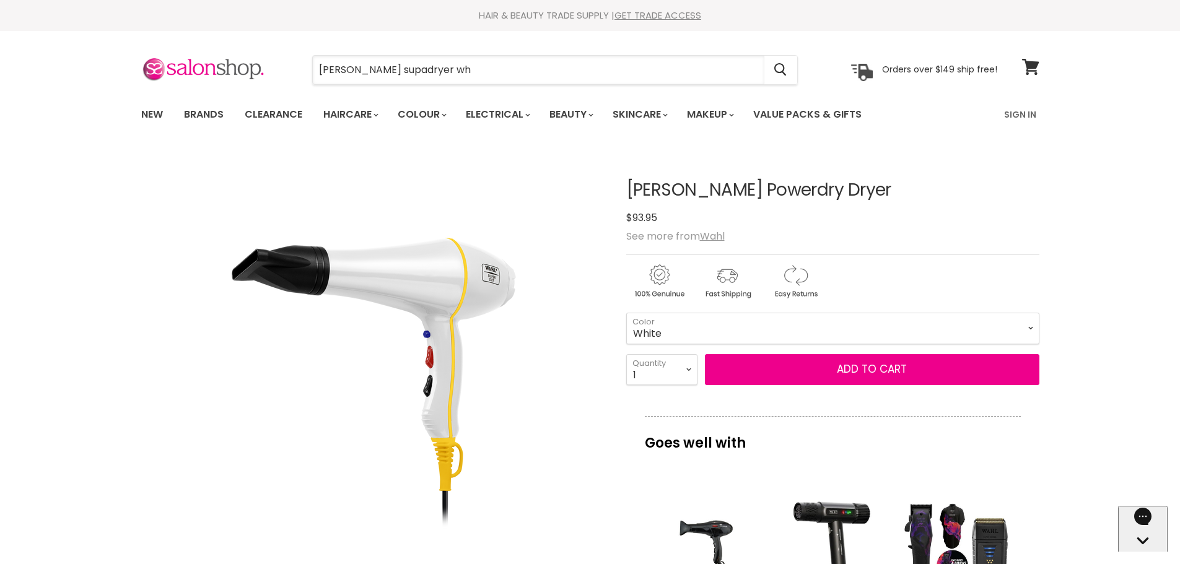
drag, startPoint x: 510, startPoint y: 59, endPoint x: 307, endPoint y: 64, distance: 203.2
click at [307, 64] on div "wahl supadryer wh Cancel" at bounding box center [555, 70] width 549 height 28
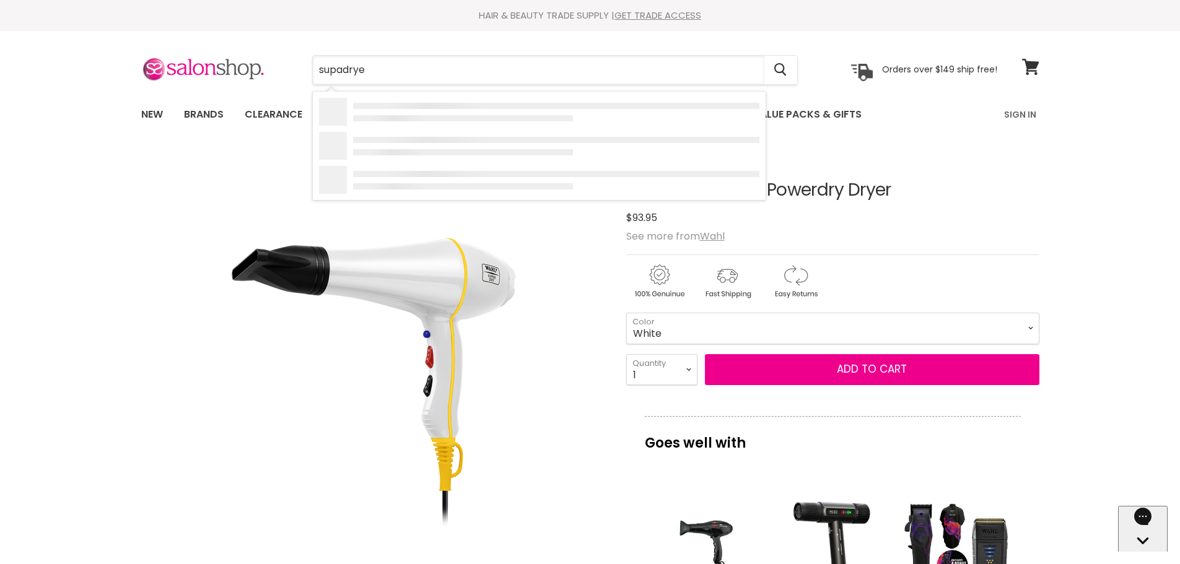
type input "supadryer"
click at [359, 147] on div "Products: Wahl Supadryer" at bounding box center [340, 152] width 43 height 52
